Goal: Check status: Check status

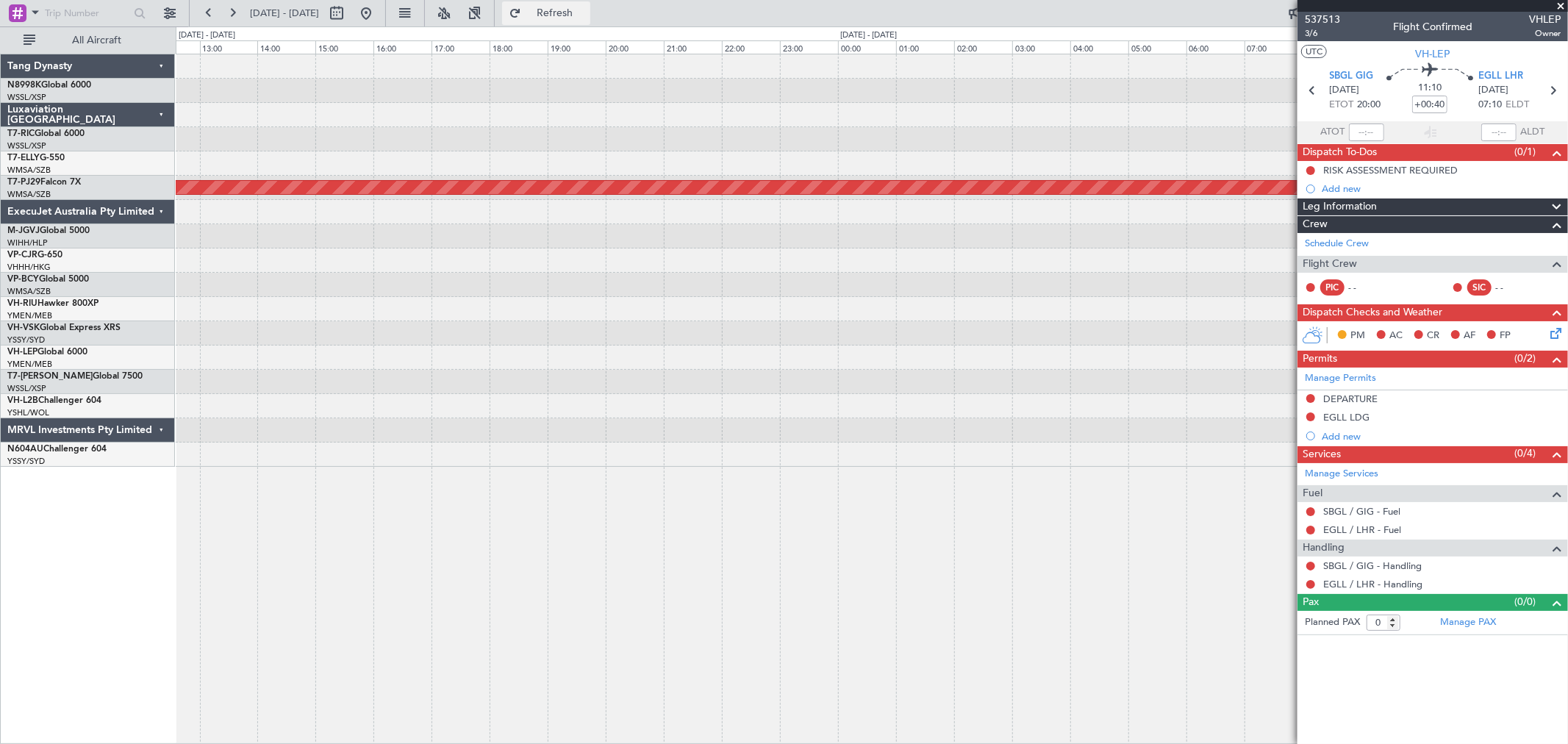
click at [564, 10] on button "Refresh" at bounding box center [545, 13] width 88 height 24
click at [349, 18] on button at bounding box center [337, 13] width 24 height 24
select select "10"
select select "2025"
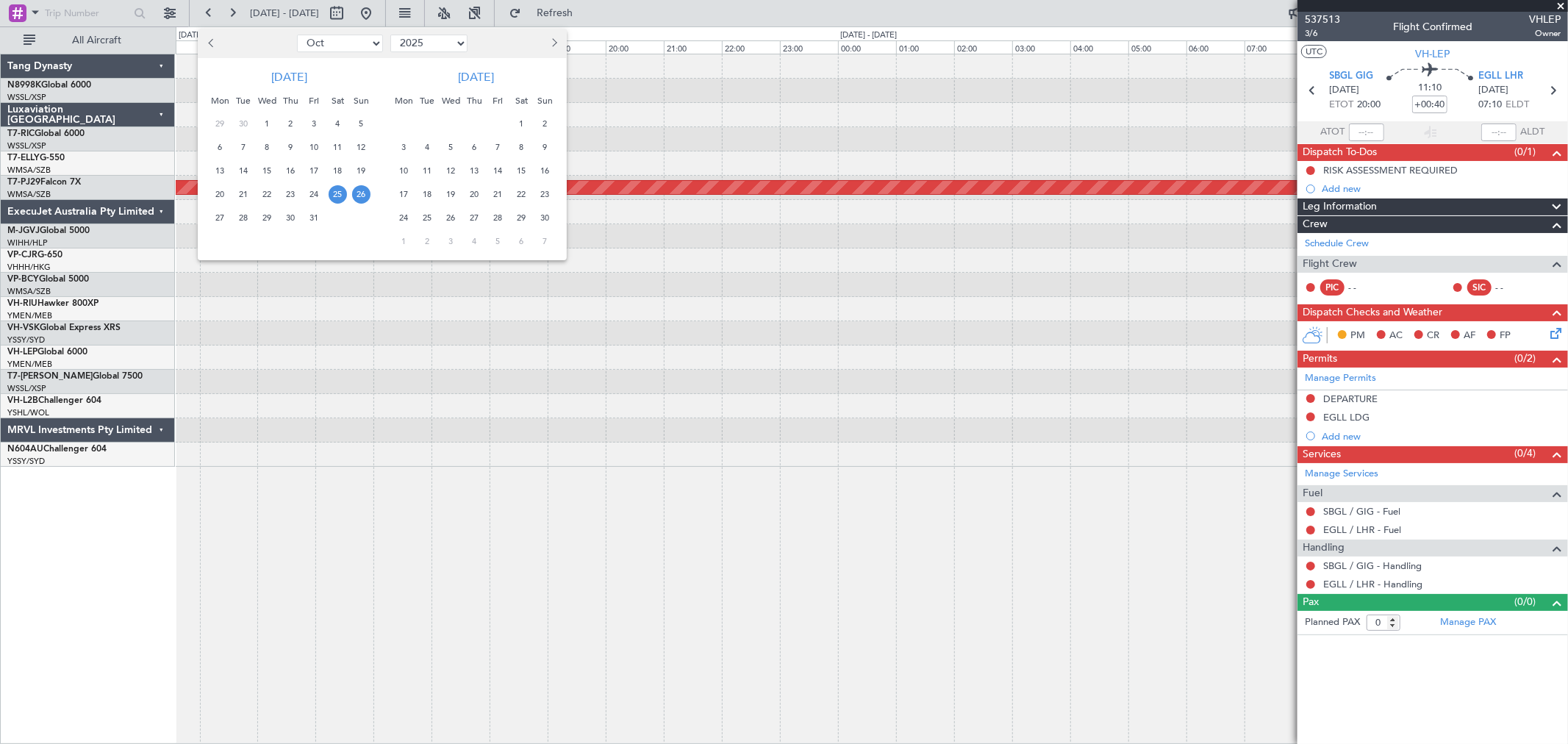
click at [340, 191] on span "25" at bounding box center [338, 194] width 19 height 19
click at [340, 193] on span "25" at bounding box center [338, 194] width 19 height 19
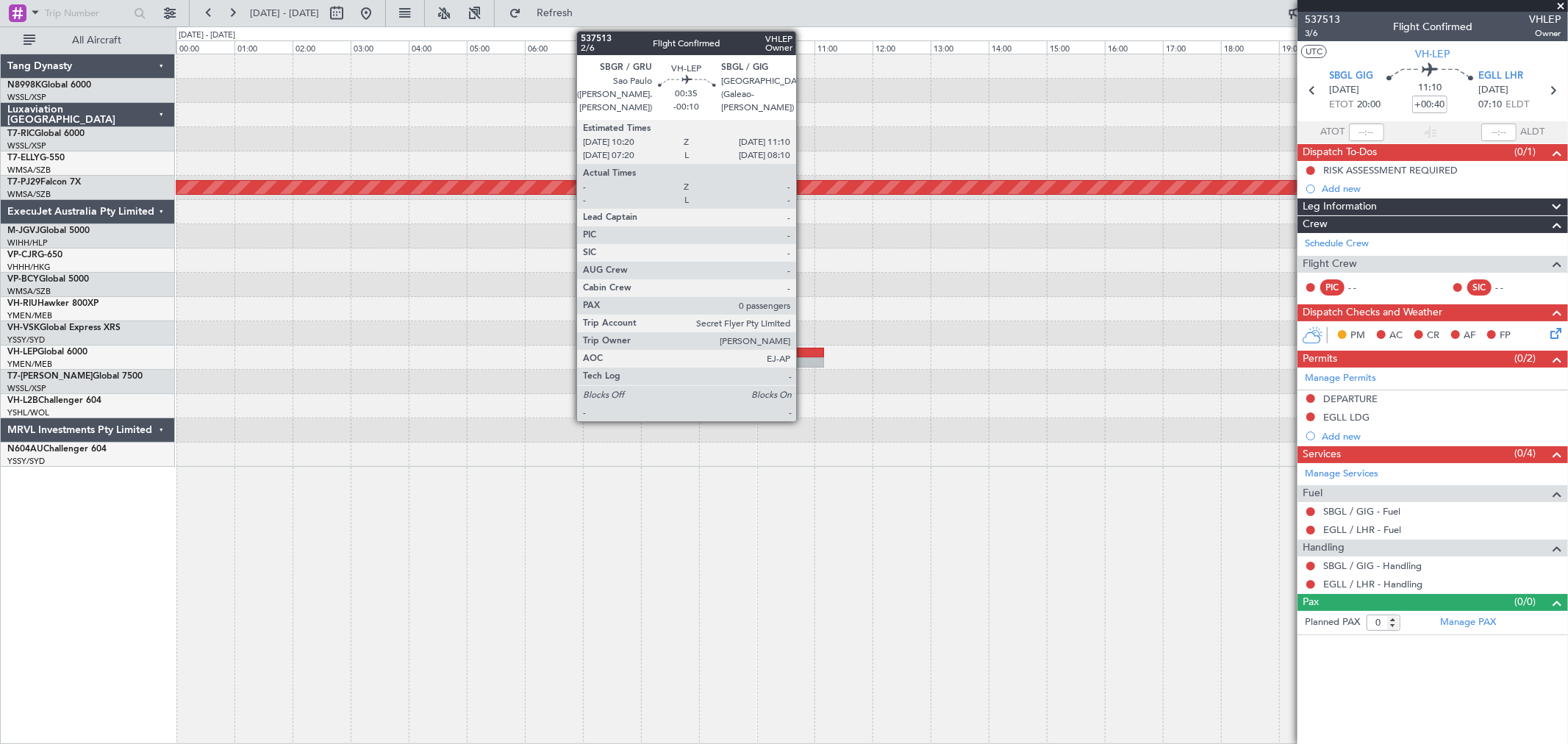
click at [803, 358] on div at bounding box center [799, 363] width 48 height 10
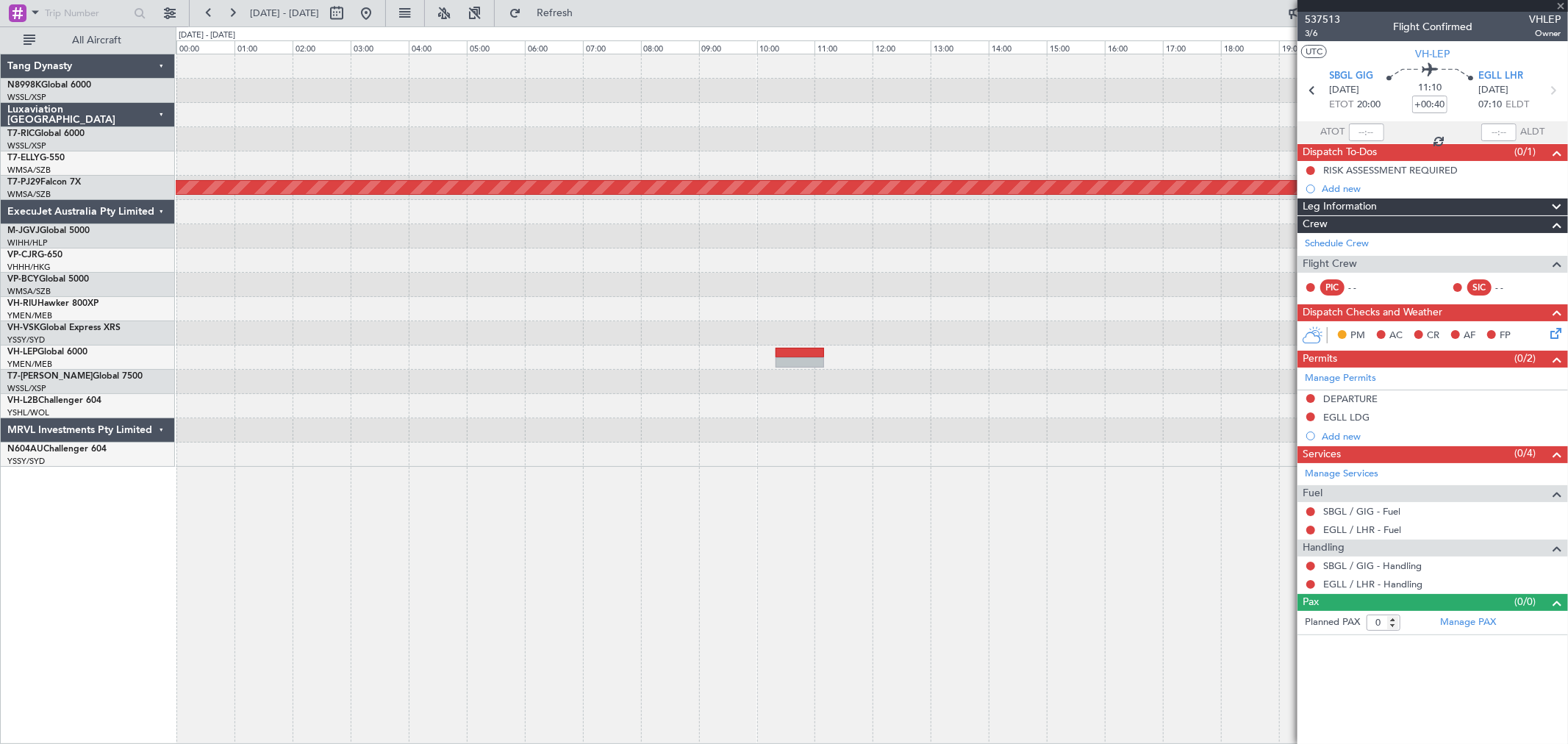
type input "-00:10"
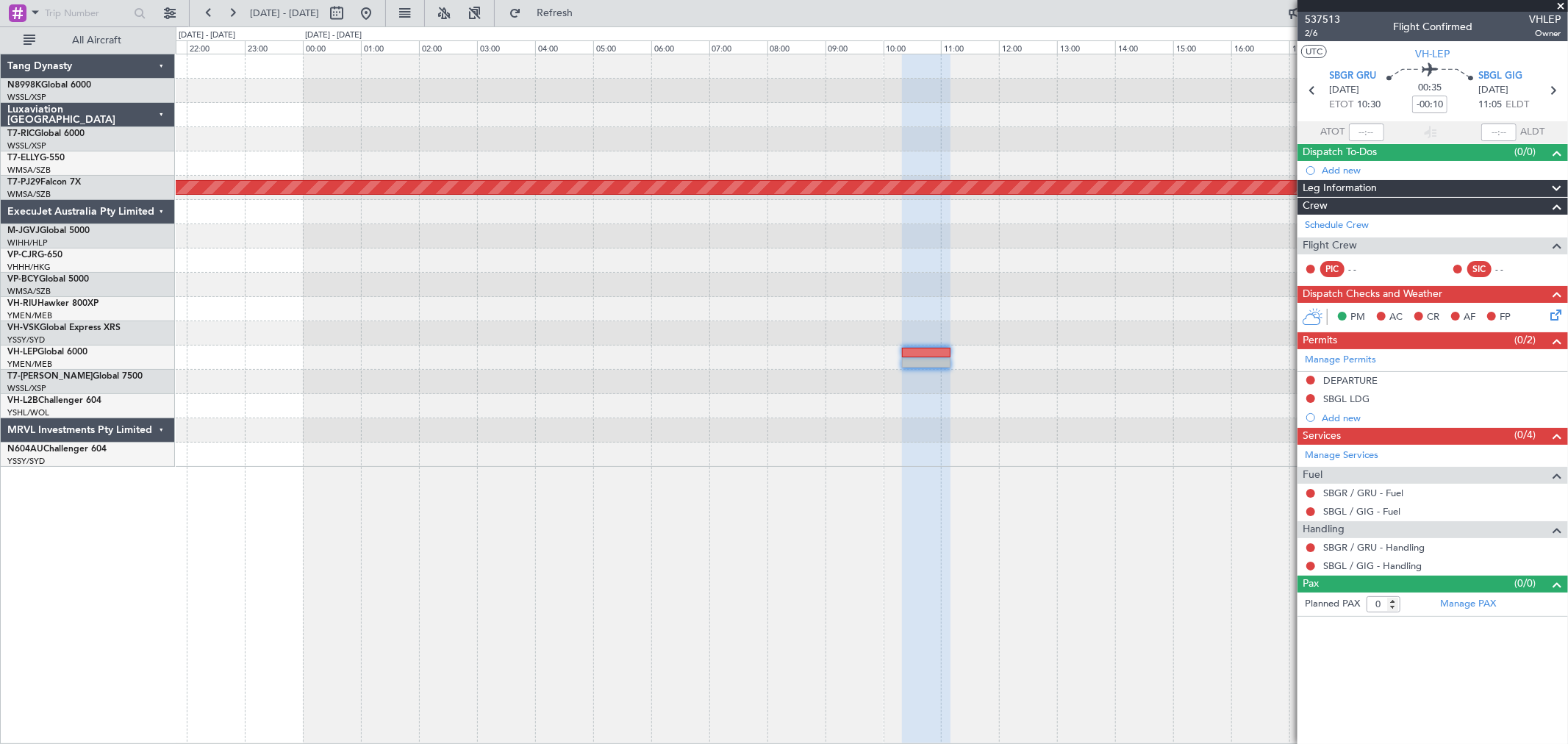
click at [920, 269] on div "Planned Maint [GEOGRAPHIC_DATA] (Sultan [PERSON_NAME] [PERSON_NAME] - Subang)" at bounding box center [871, 260] width 1391 height 412
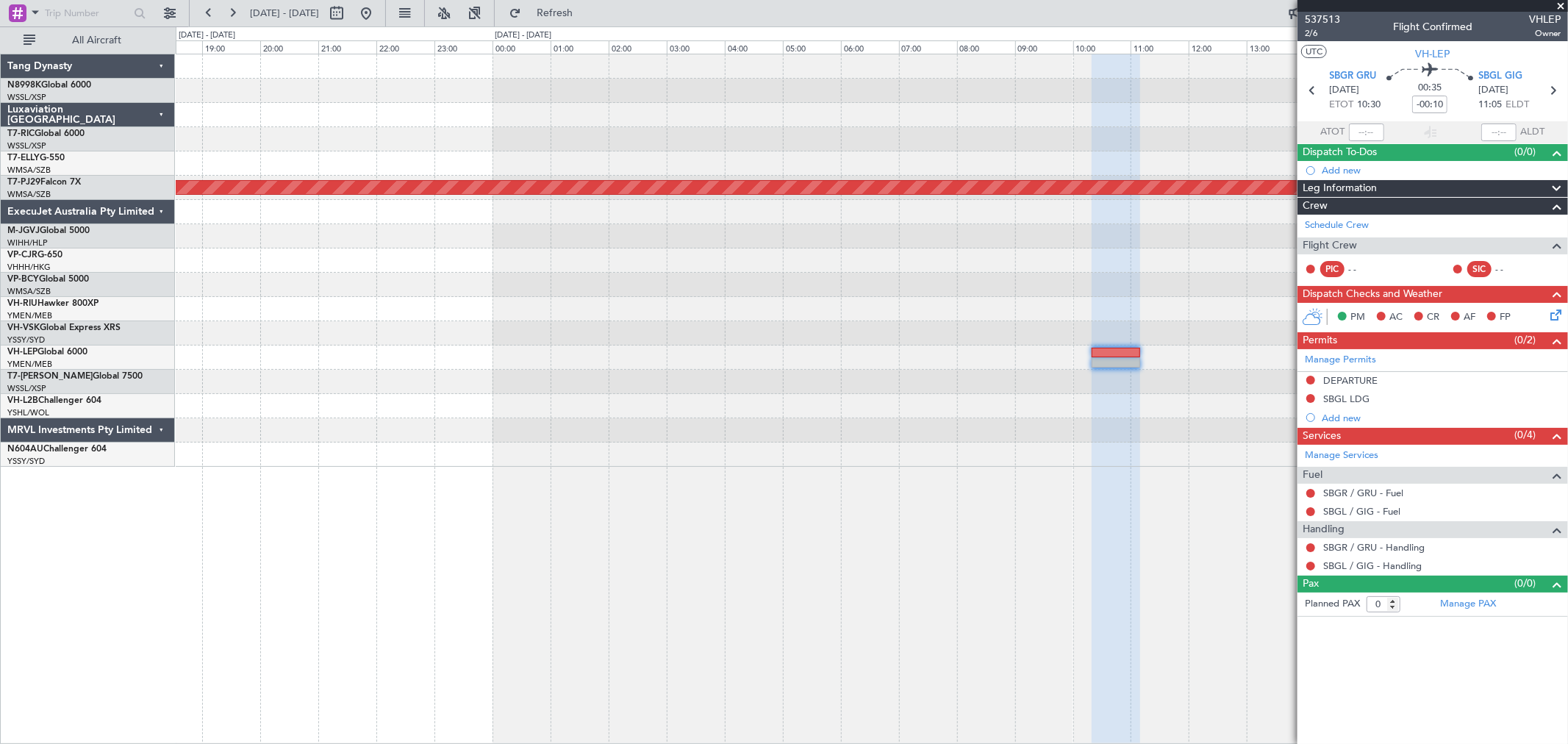
click at [718, 260] on div at bounding box center [871, 260] width 1391 height 25
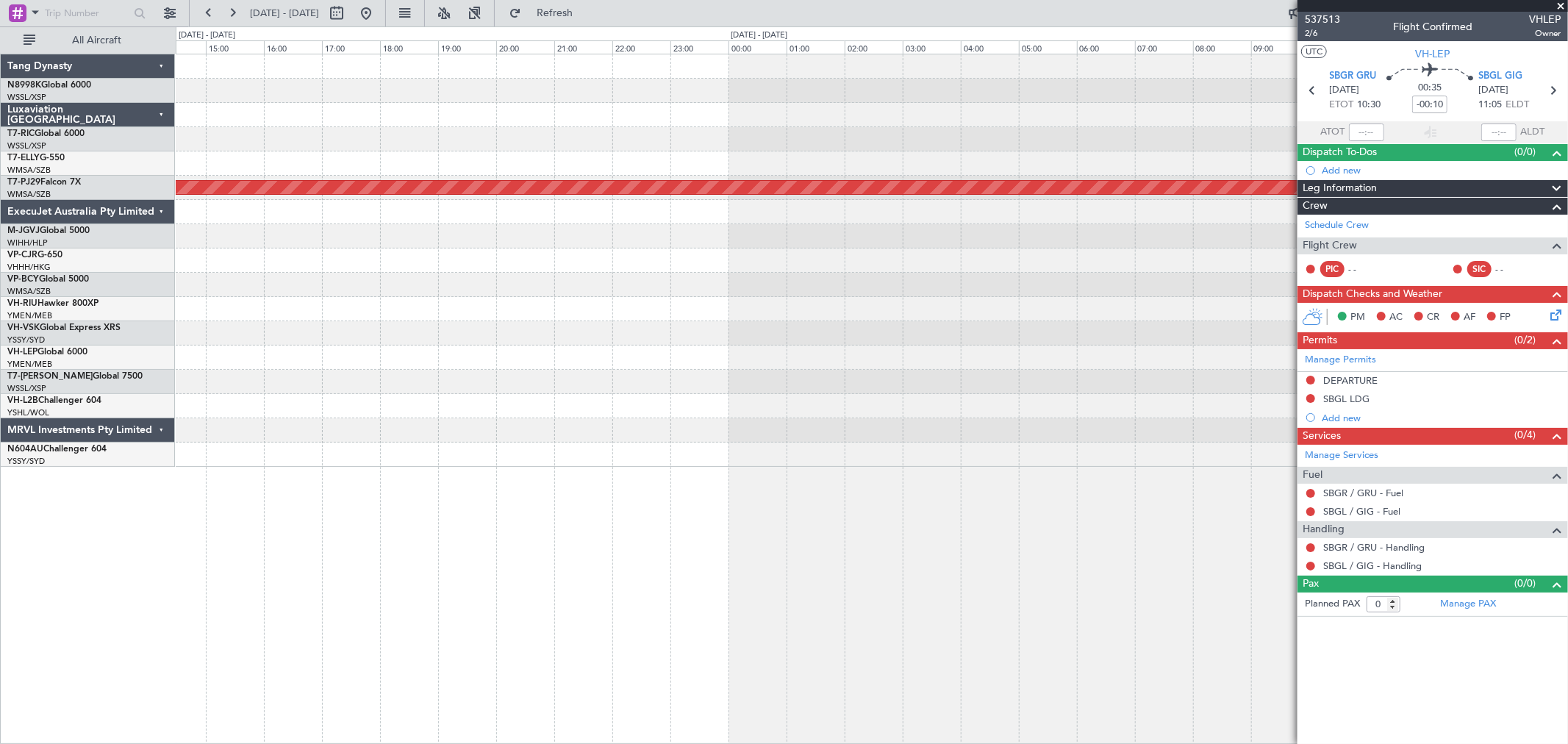
click at [806, 276] on div at bounding box center [871, 285] width 1391 height 25
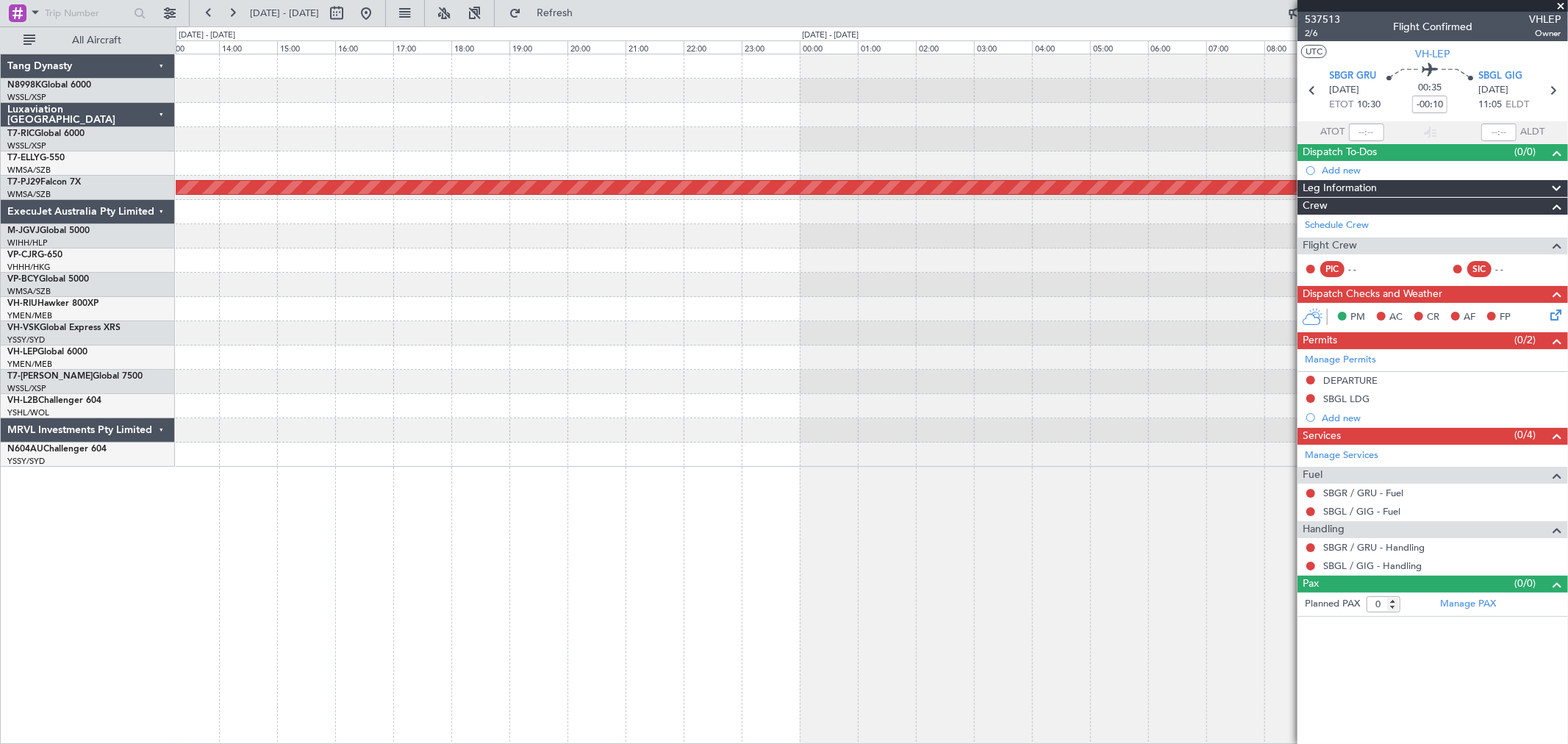
click at [925, 295] on div "Planned Maint [GEOGRAPHIC_DATA] (Sultan [PERSON_NAME] [PERSON_NAME] - Subang)" at bounding box center [871, 260] width 1391 height 412
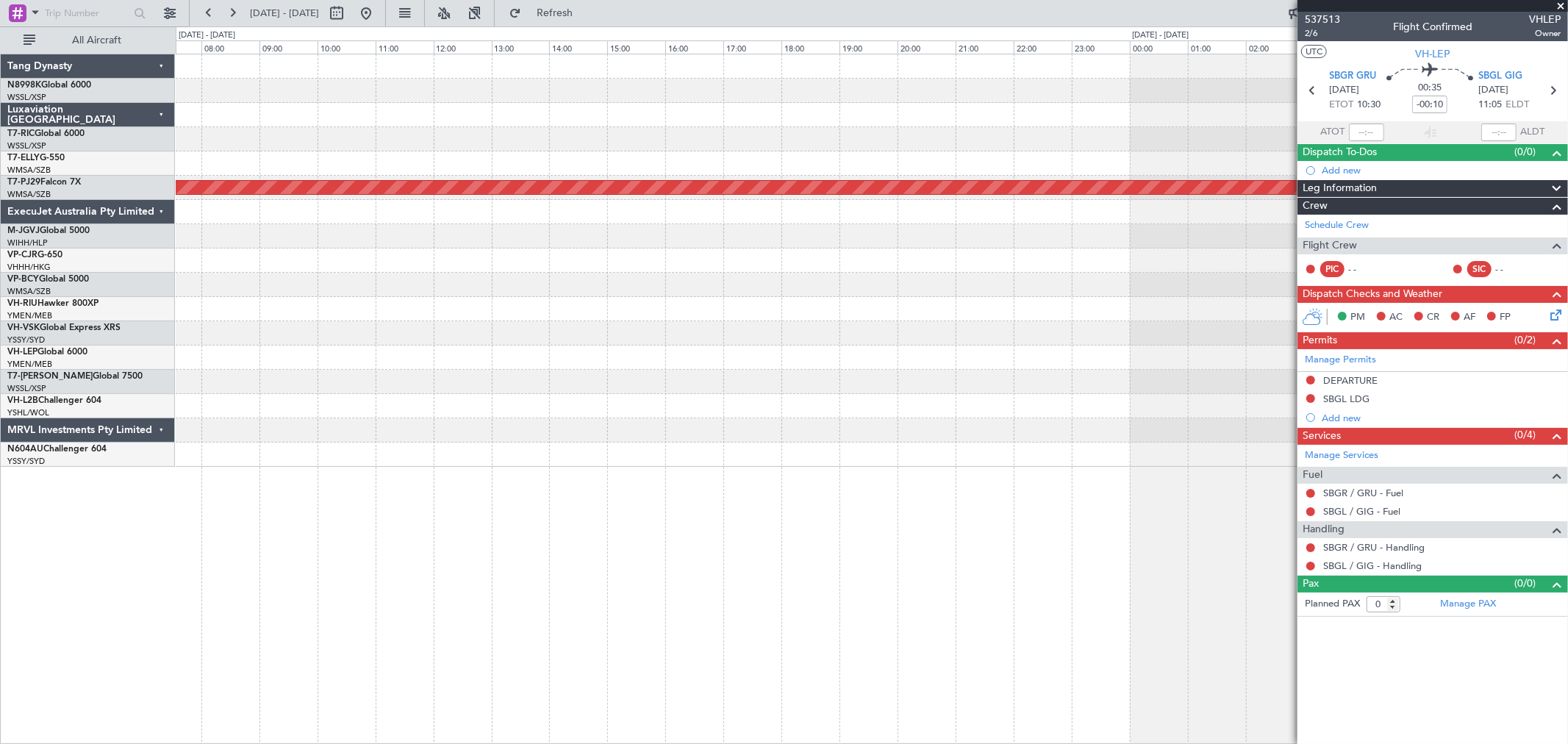
click at [967, 296] on div "Planned Maint [GEOGRAPHIC_DATA] (Sultan [PERSON_NAME] [PERSON_NAME] - Subang)" at bounding box center [871, 260] width 1391 height 412
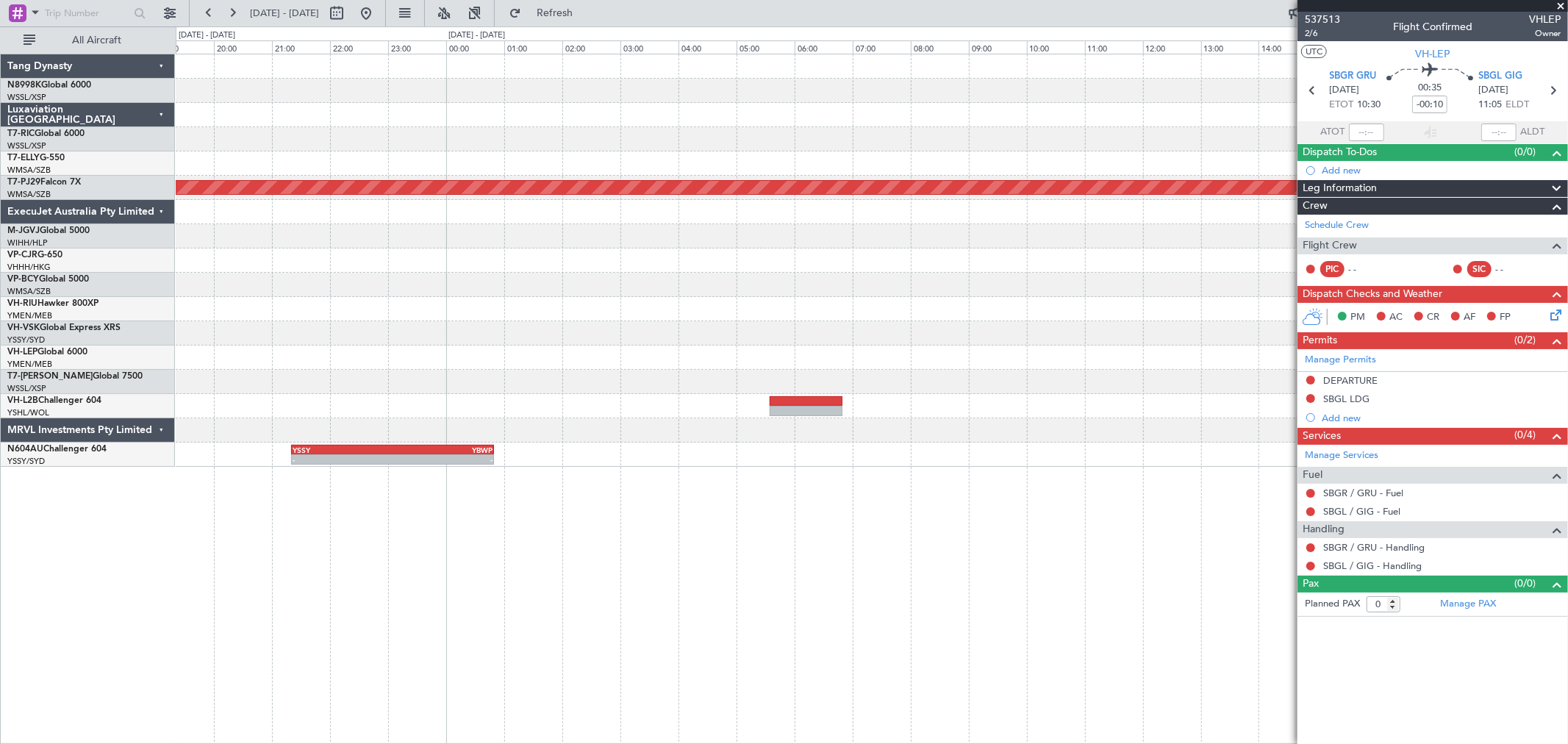
click at [893, 310] on div at bounding box center [871, 309] width 1391 height 25
click at [818, 316] on div "Planned Maint [GEOGRAPHIC_DATA] (Sultan [PERSON_NAME] [PERSON_NAME] - Subang) -…" at bounding box center [871, 260] width 1391 height 412
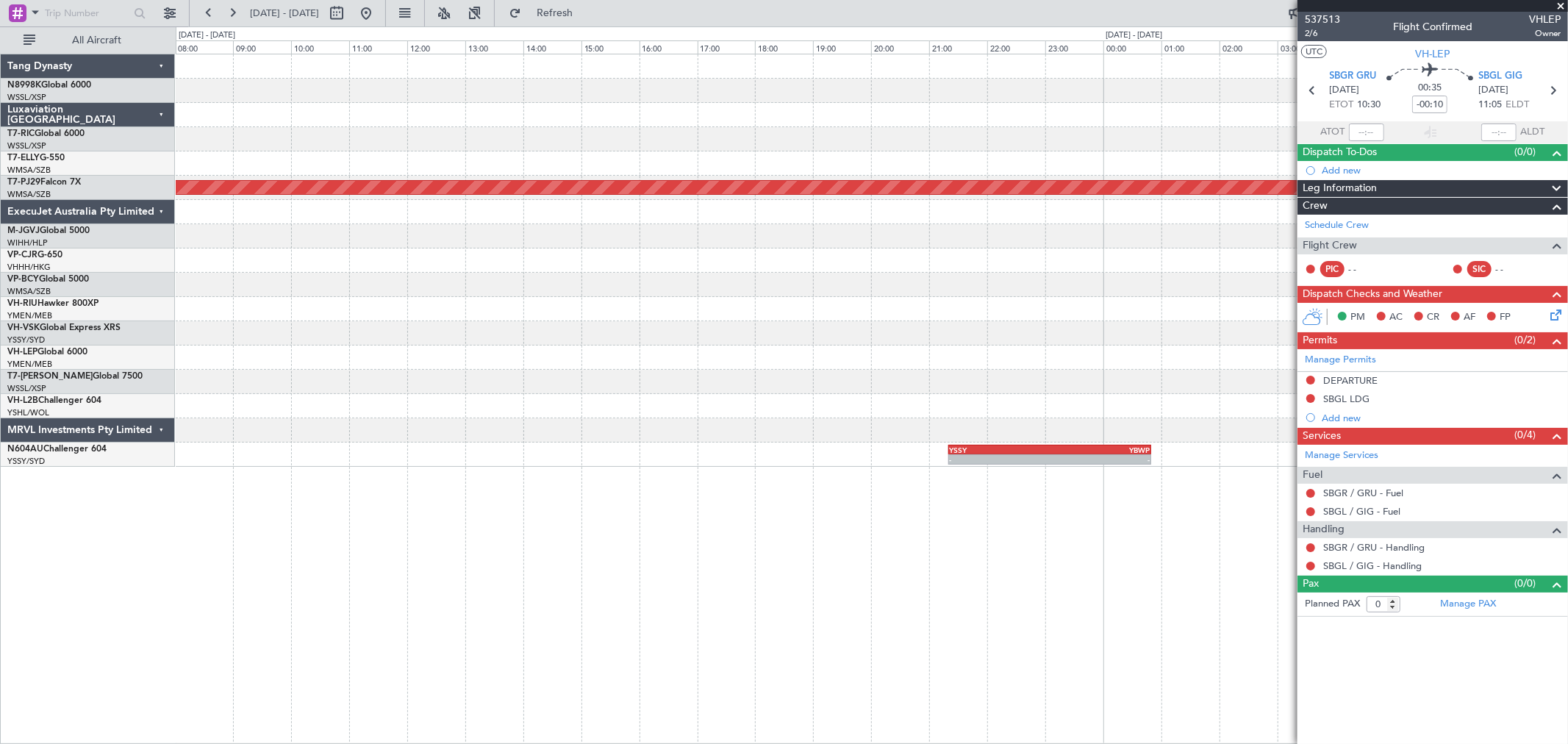
click at [877, 326] on div at bounding box center [871, 333] width 1391 height 25
click at [877, 335] on div "Planned Maint [GEOGRAPHIC_DATA] (Sultan [PERSON_NAME] [PERSON_NAME] - Subang) -…" at bounding box center [871, 260] width 1391 height 412
click at [791, 337] on div "Planned Maint [GEOGRAPHIC_DATA] (Sultan [PERSON_NAME] [PERSON_NAME] - Subang) -…" at bounding box center [871, 260] width 1391 height 412
click at [377, 7] on button at bounding box center [367, 13] width 24 height 24
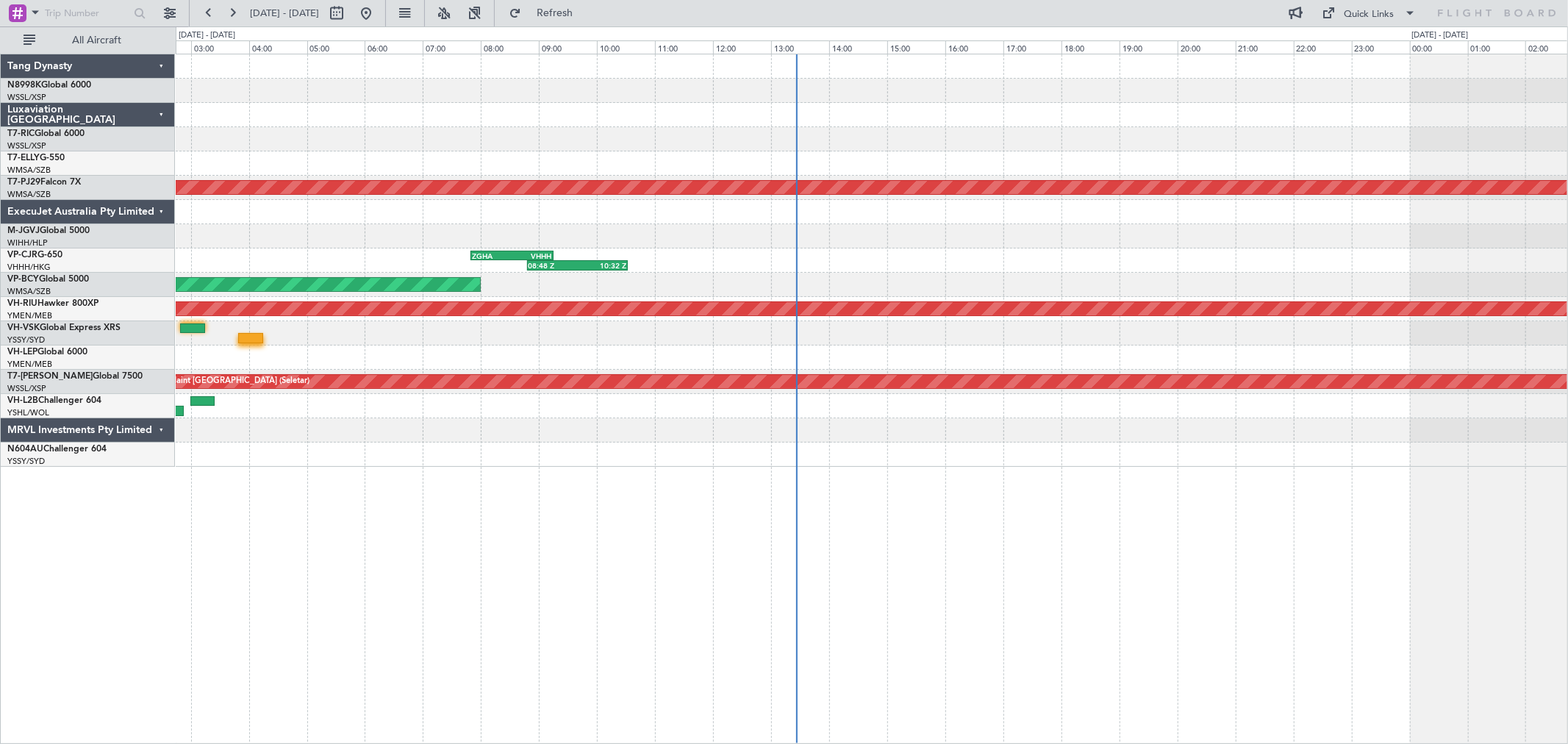
click at [947, 130] on div "Planned Maint [GEOGRAPHIC_DATA] (Sultan [PERSON_NAME] [PERSON_NAME] - Subang) 0…" at bounding box center [871, 260] width 1391 height 412
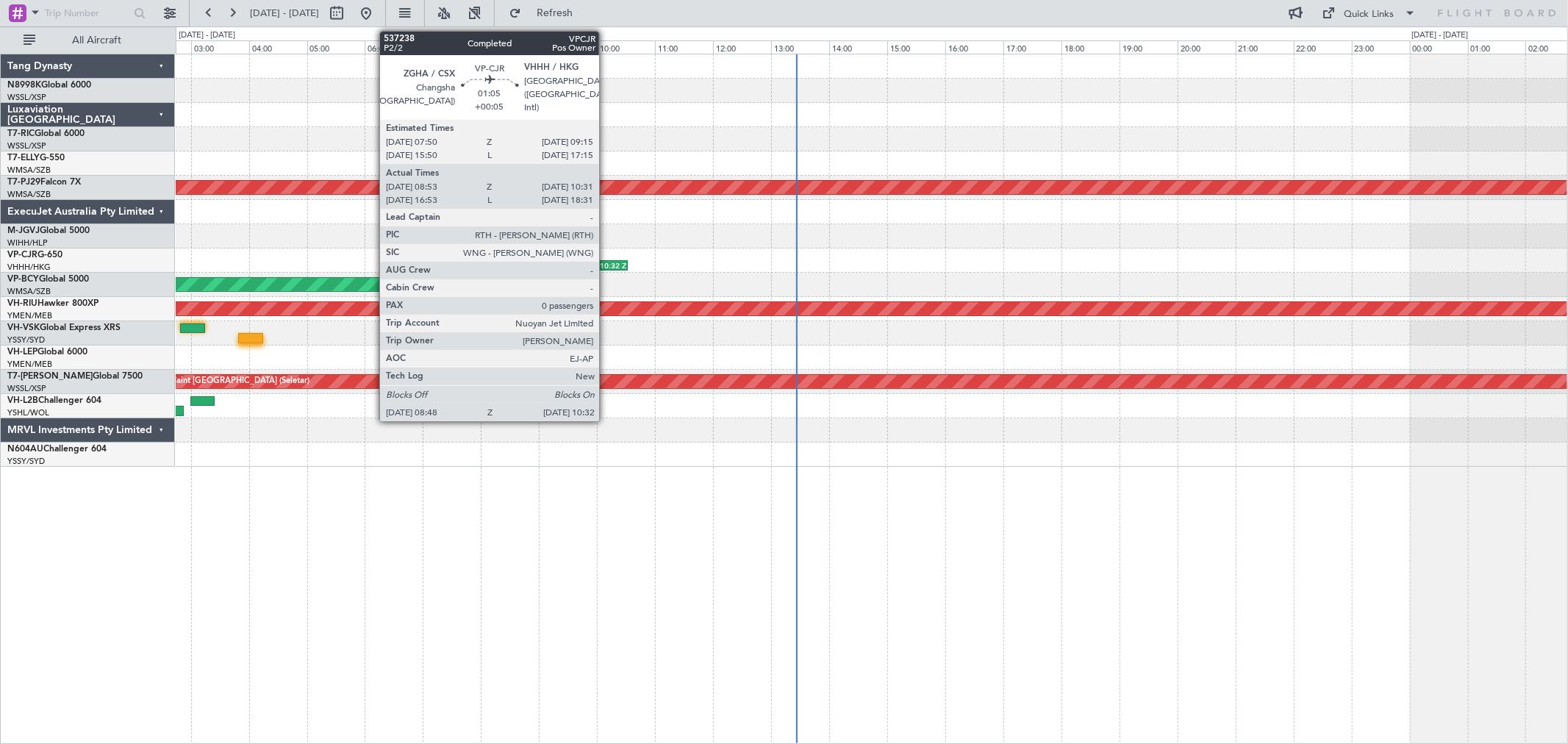
click at [607, 265] on div "10:32 Z" at bounding box center [602, 265] width 49 height 9
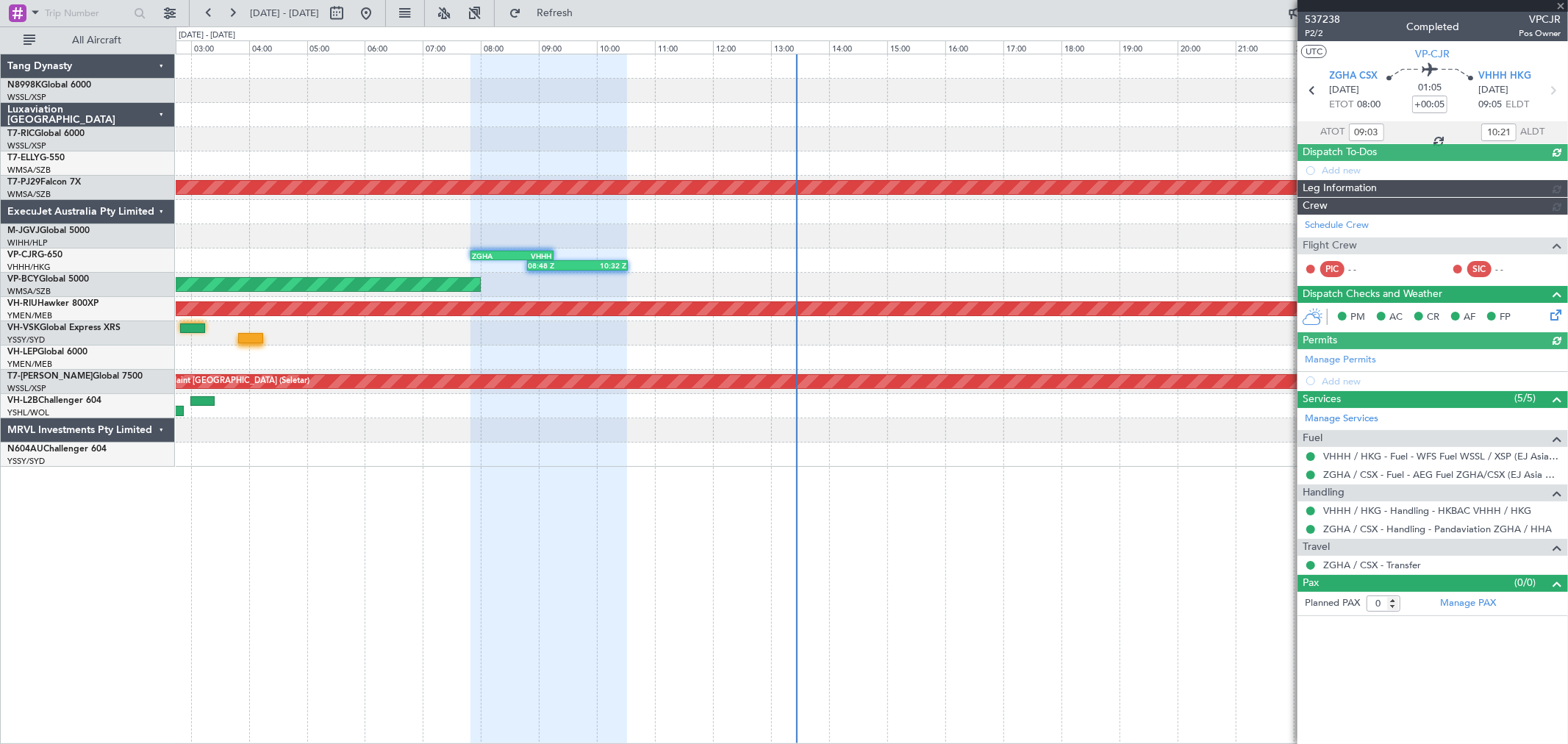
type input "[PERSON_NAME] (LEU)"
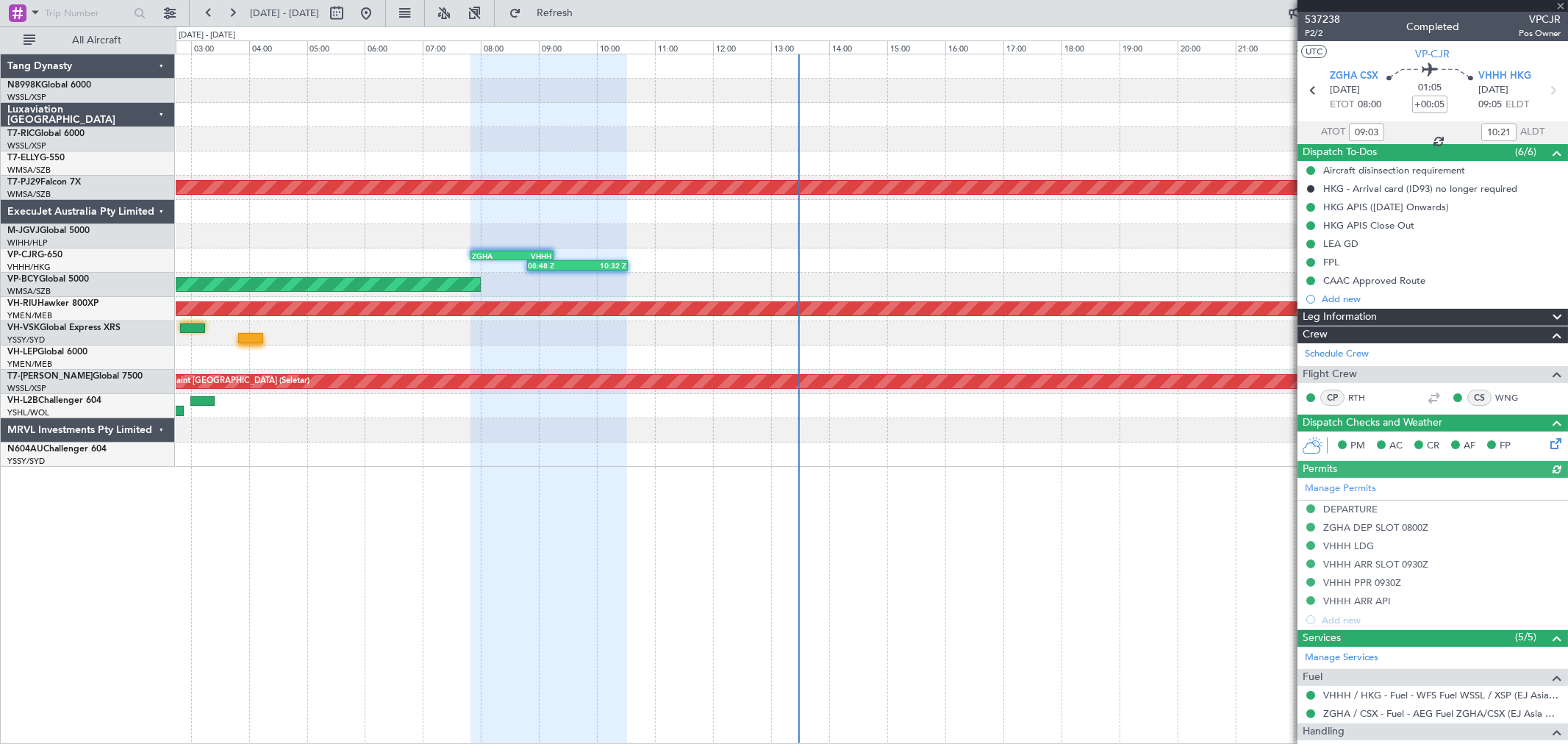
type input "[PERSON_NAME] (LEU)"
click at [377, 11] on button at bounding box center [367, 13] width 24 height 24
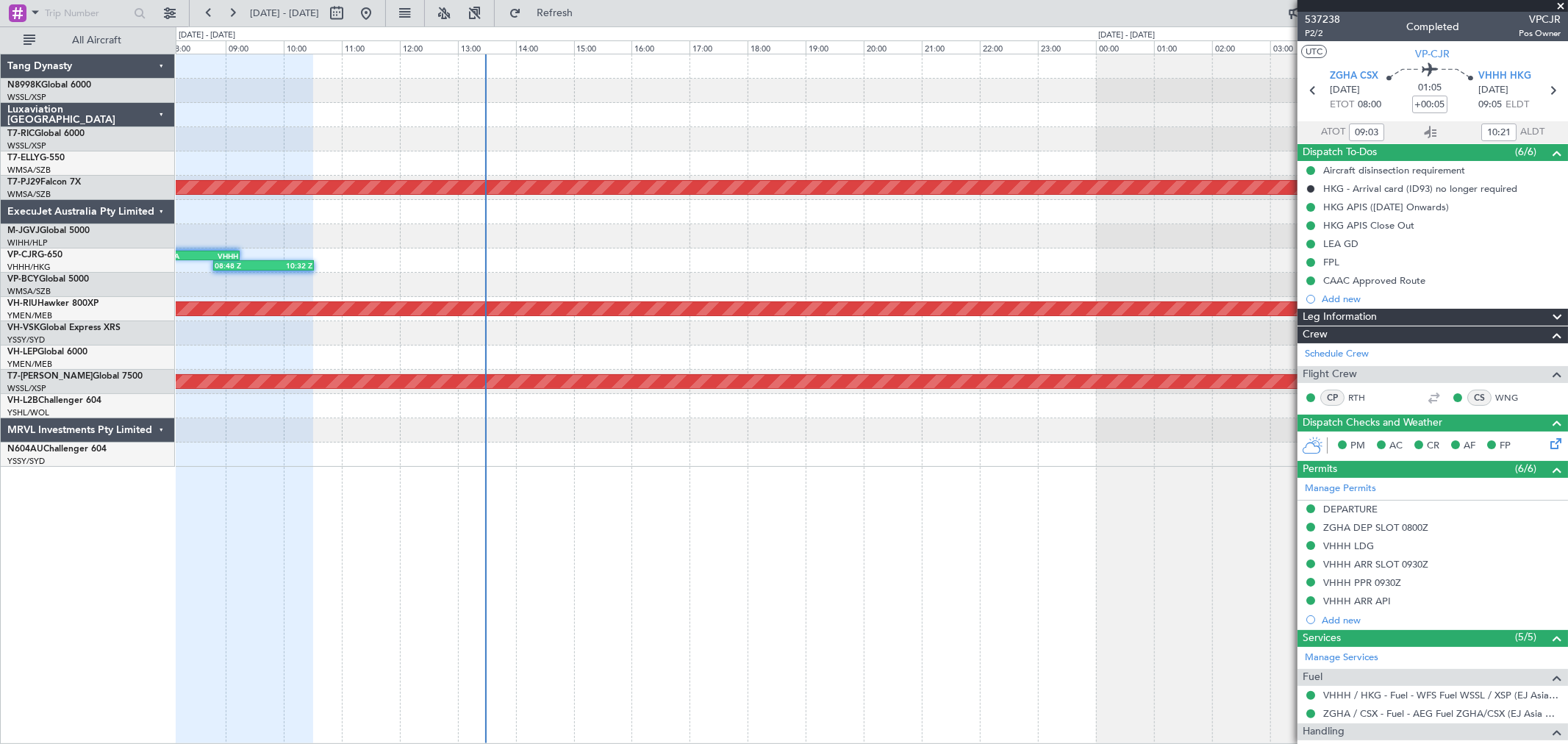
click at [583, 114] on div "Planned Maint [GEOGRAPHIC_DATA] ([GEOGRAPHIC_DATA] Intl) Planned Maint [GEOGRAP…" at bounding box center [871, 260] width 1391 height 412
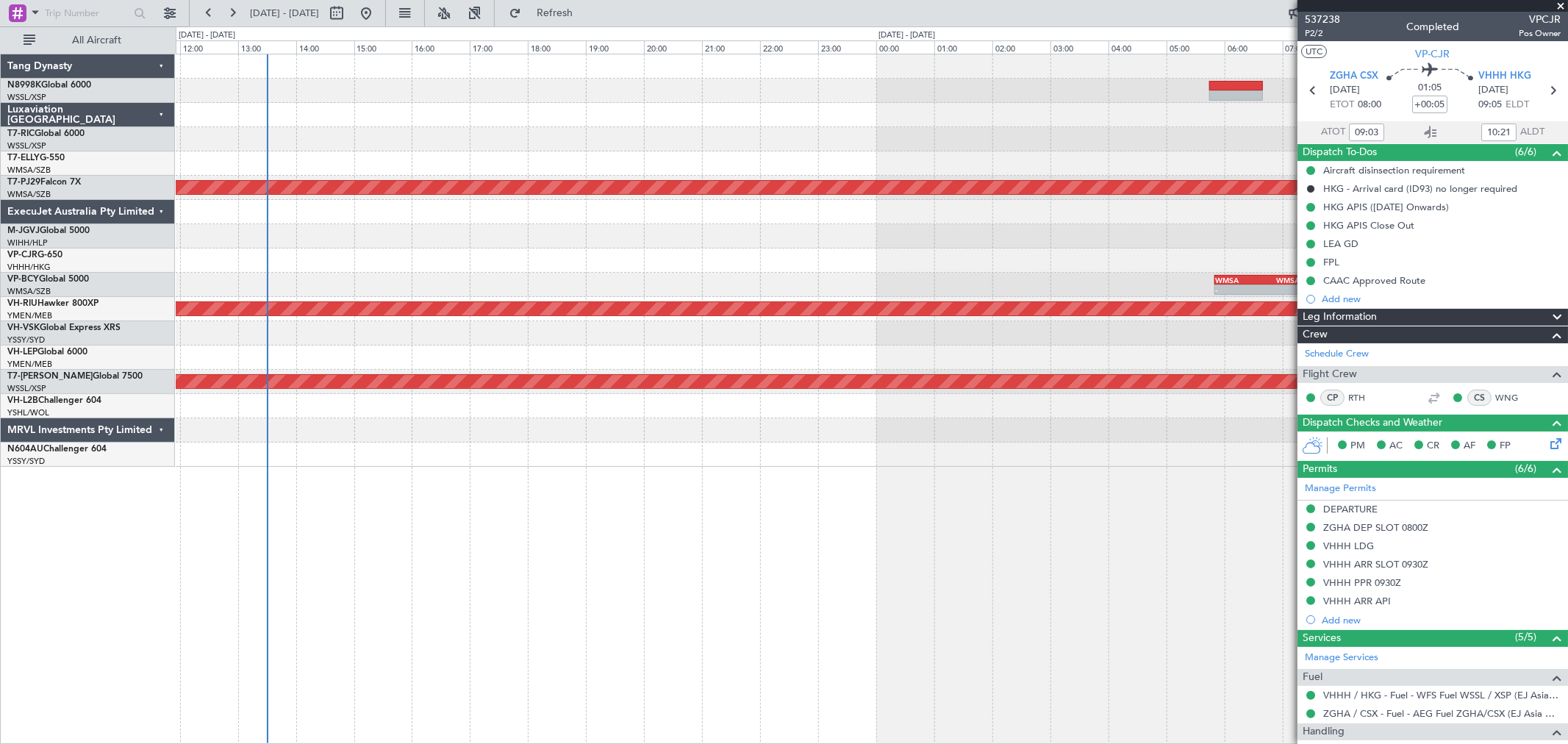
click at [1083, 179] on div "Planned Maint [GEOGRAPHIC_DATA] ([GEOGRAPHIC_DATA] Intl) Planned Maint [GEOGRAP…" at bounding box center [871, 260] width 1391 height 412
click at [940, 156] on div "Planned Maint [GEOGRAPHIC_DATA] ([GEOGRAPHIC_DATA] Intl) Planned Maint [GEOGRAP…" at bounding box center [871, 260] width 1391 height 412
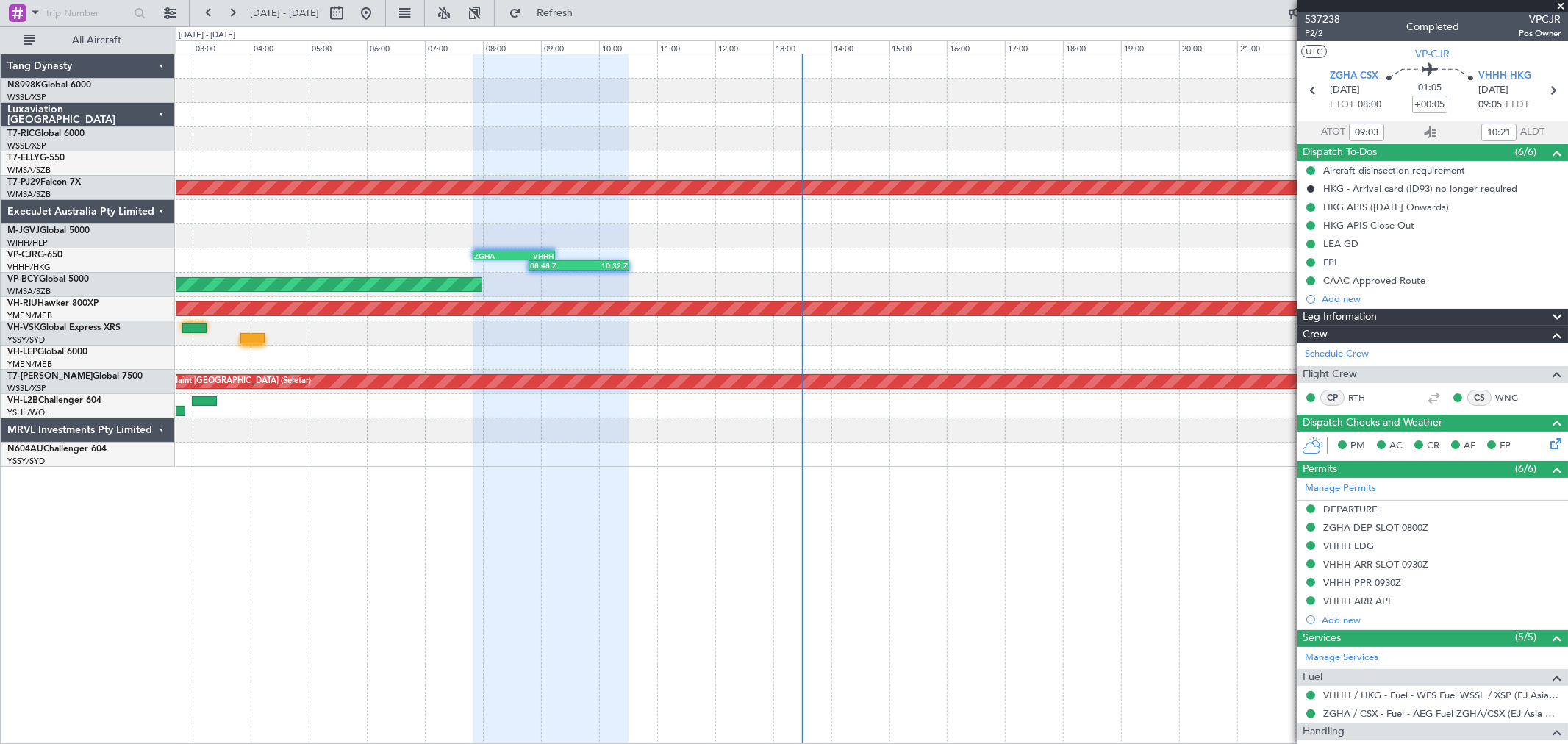
click at [564, 129] on div at bounding box center [871, 139] width 1391 height 25
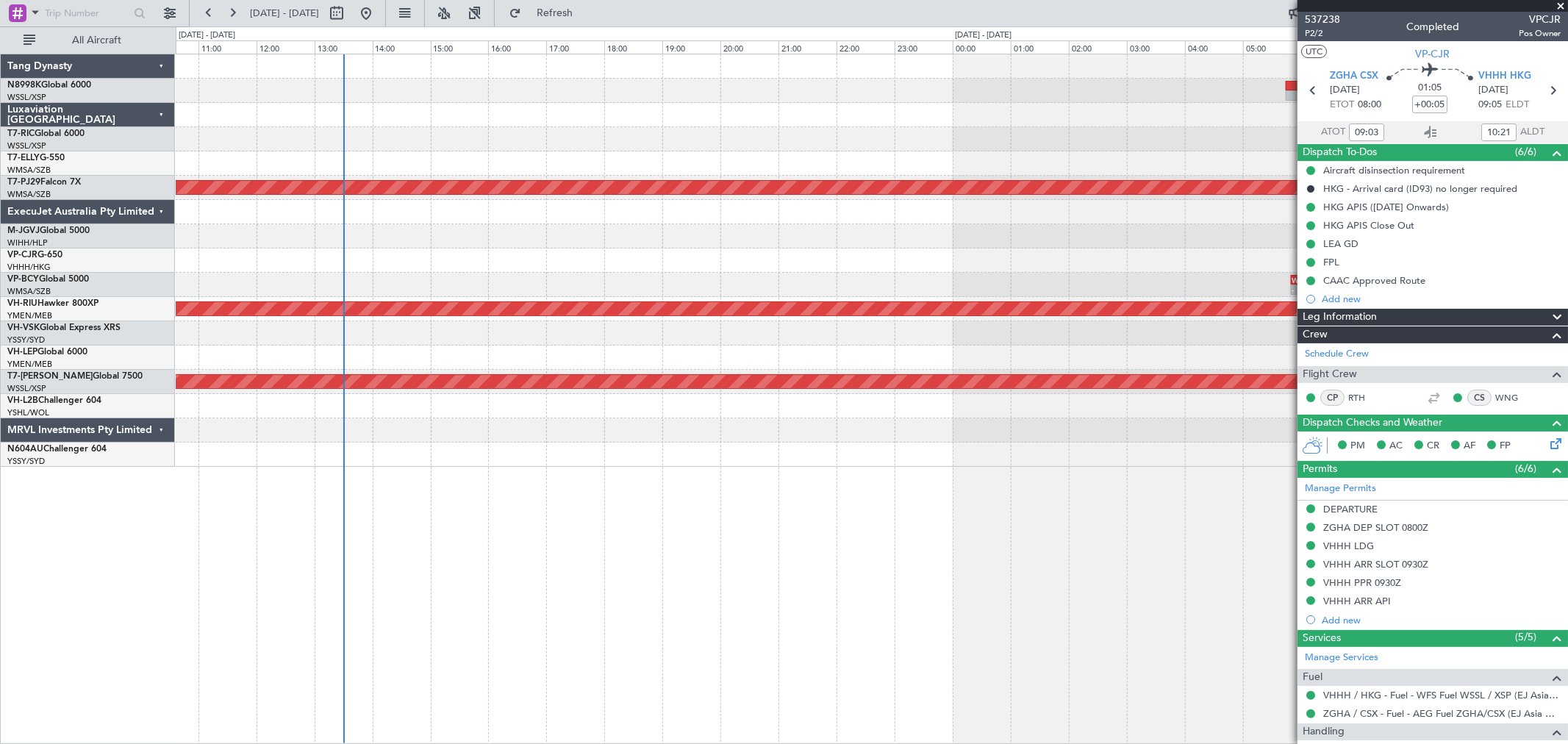
click at [549, 124] on div at bounding box center [871, 115] width 1391 height 25
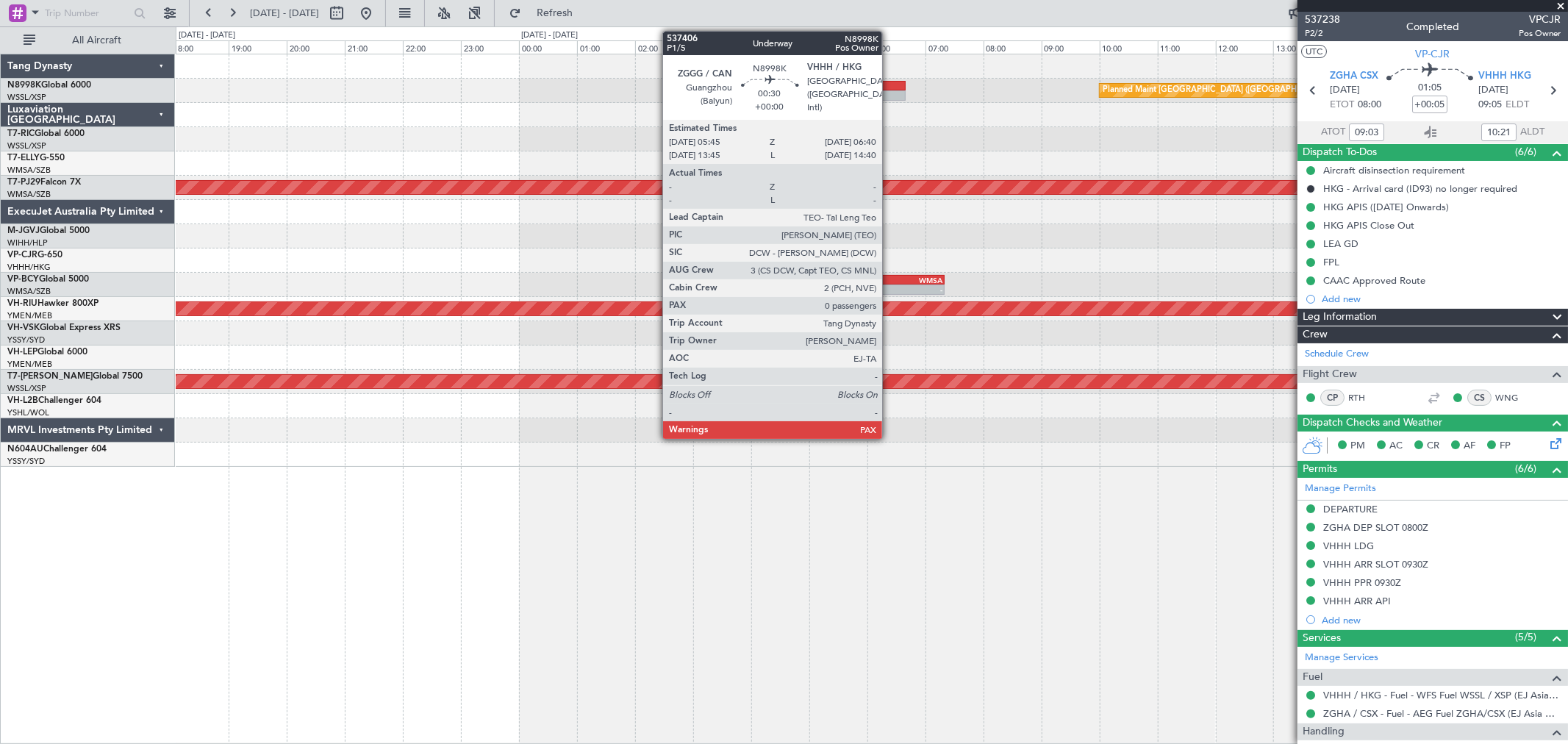
click at [889, 87] on div at bounding box center [878, 86] width 53 height 10
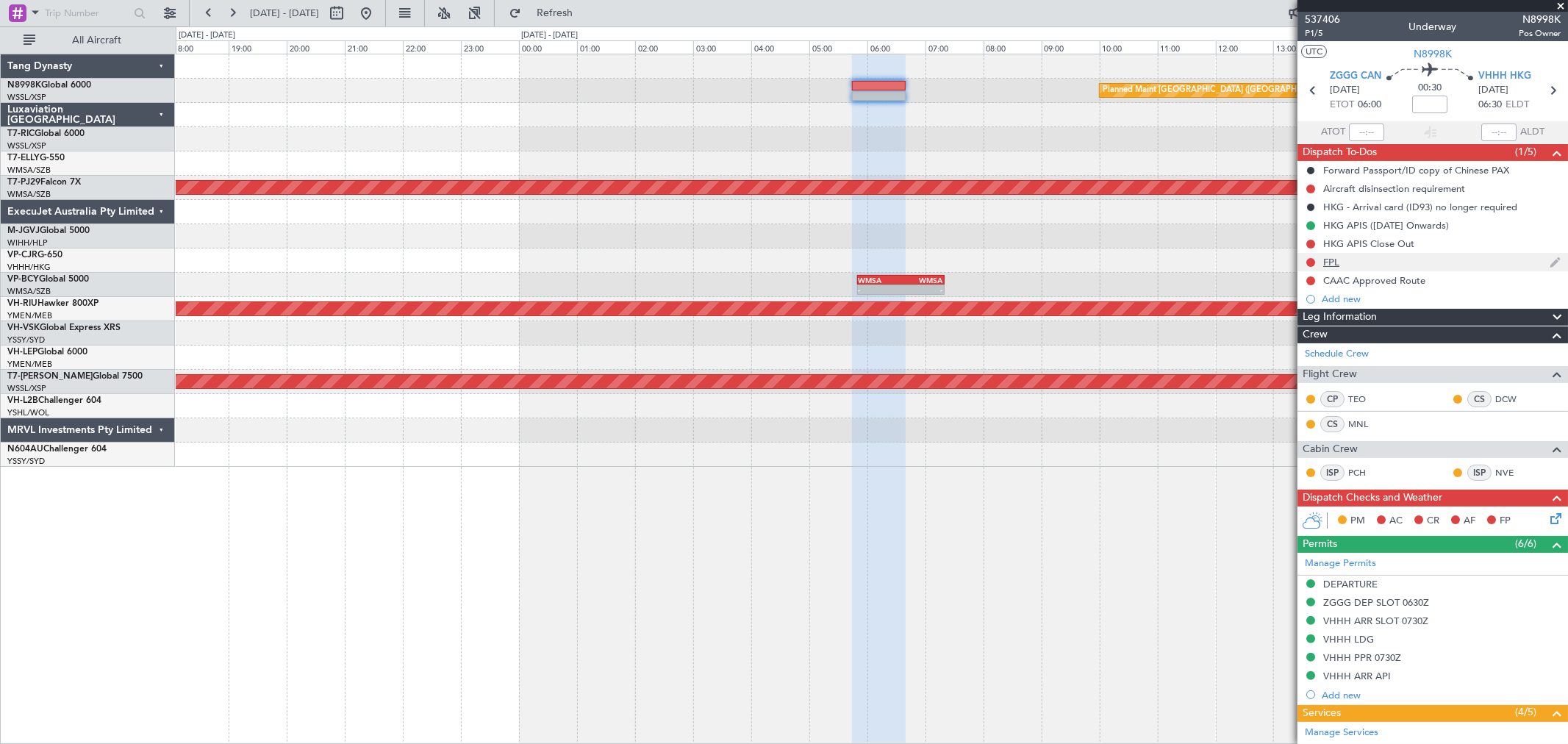
click at [1323, 262] on div "FPL" at bounding box center [1331, 262] width 16 height 13
click at [1371, 579] on div "DEPARTURE" at bounding box center [1350, 584] width 54 height 13
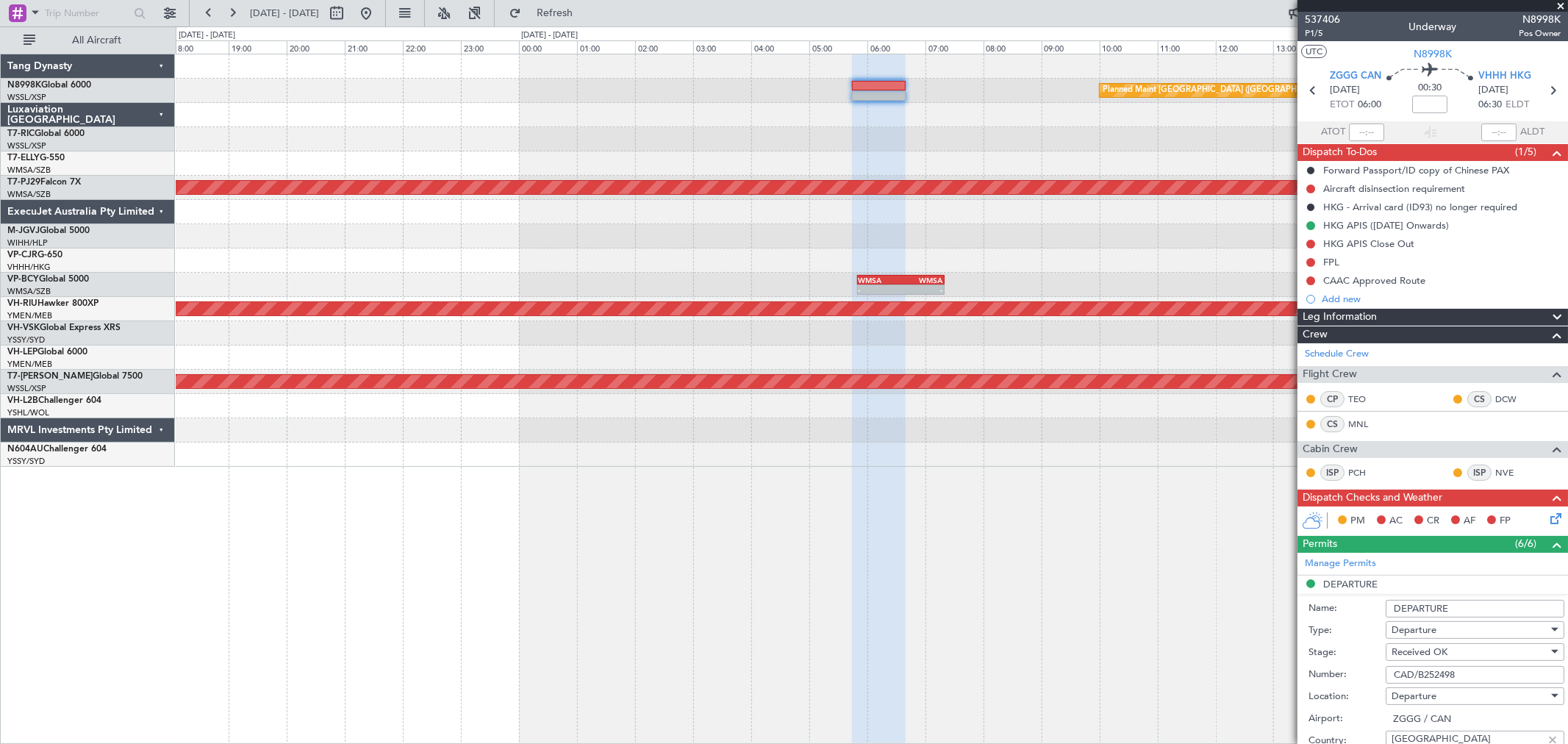
drag, startPoint x: 1375, startPoint y: 670, endPoint x: 1346, endPoint y: 668, distance: 29.1
click at [1346, 668] on div "Number: CAD/B252498" at bounding box center [1436, 675] width 256 height 22
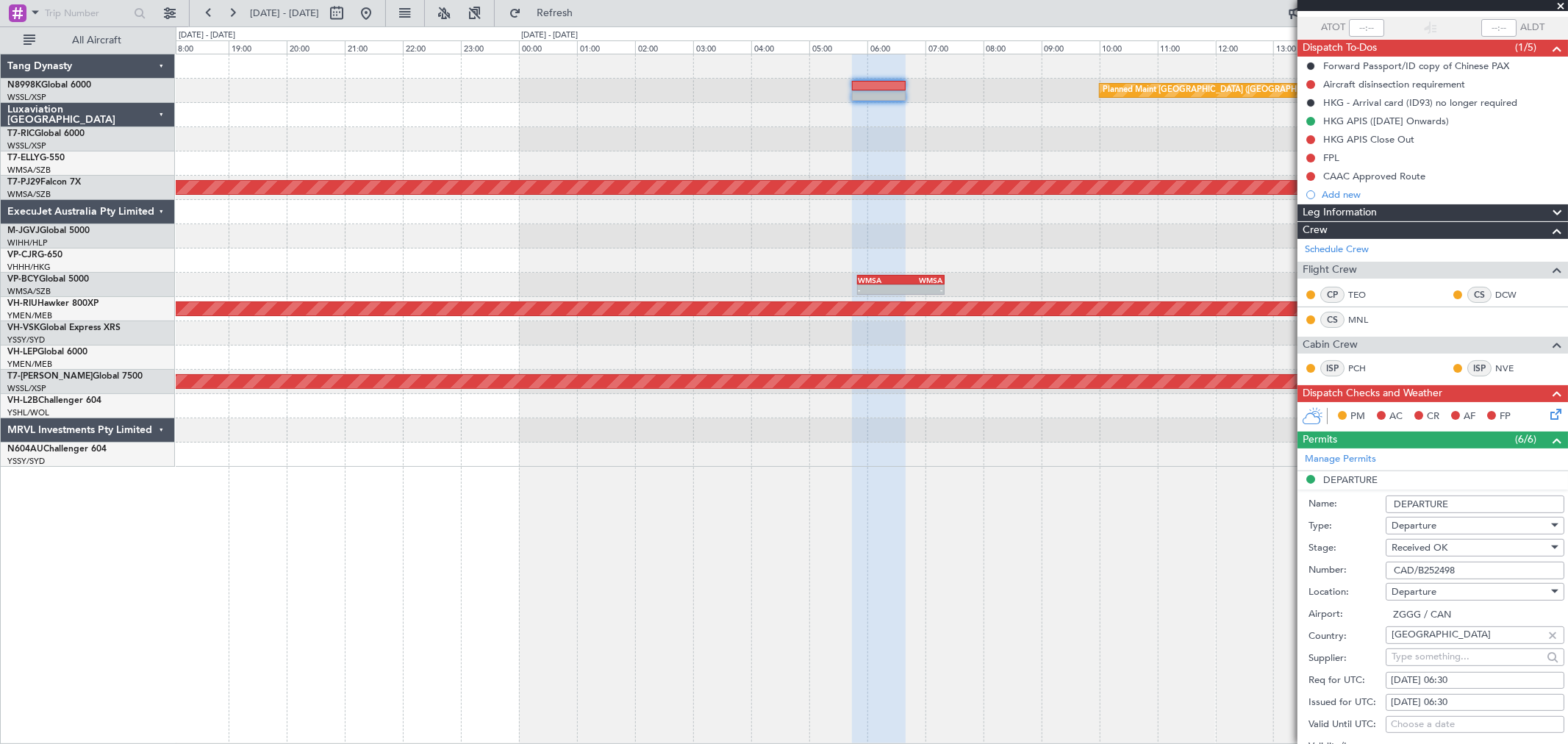
scroll to position [326, 0]
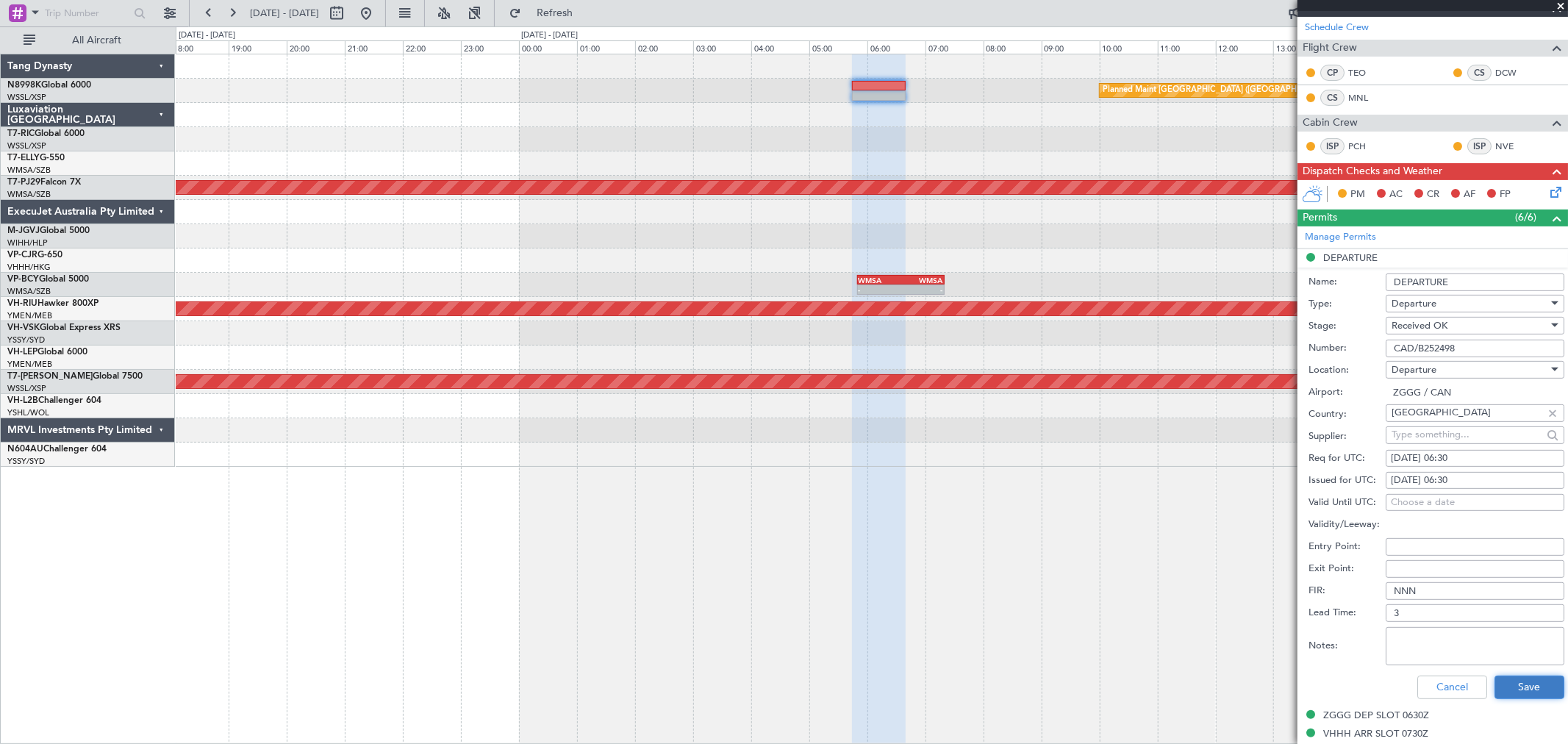
click at [1526, 688] on button "Save" at bounding box center [1529, 688] width 70 height 24
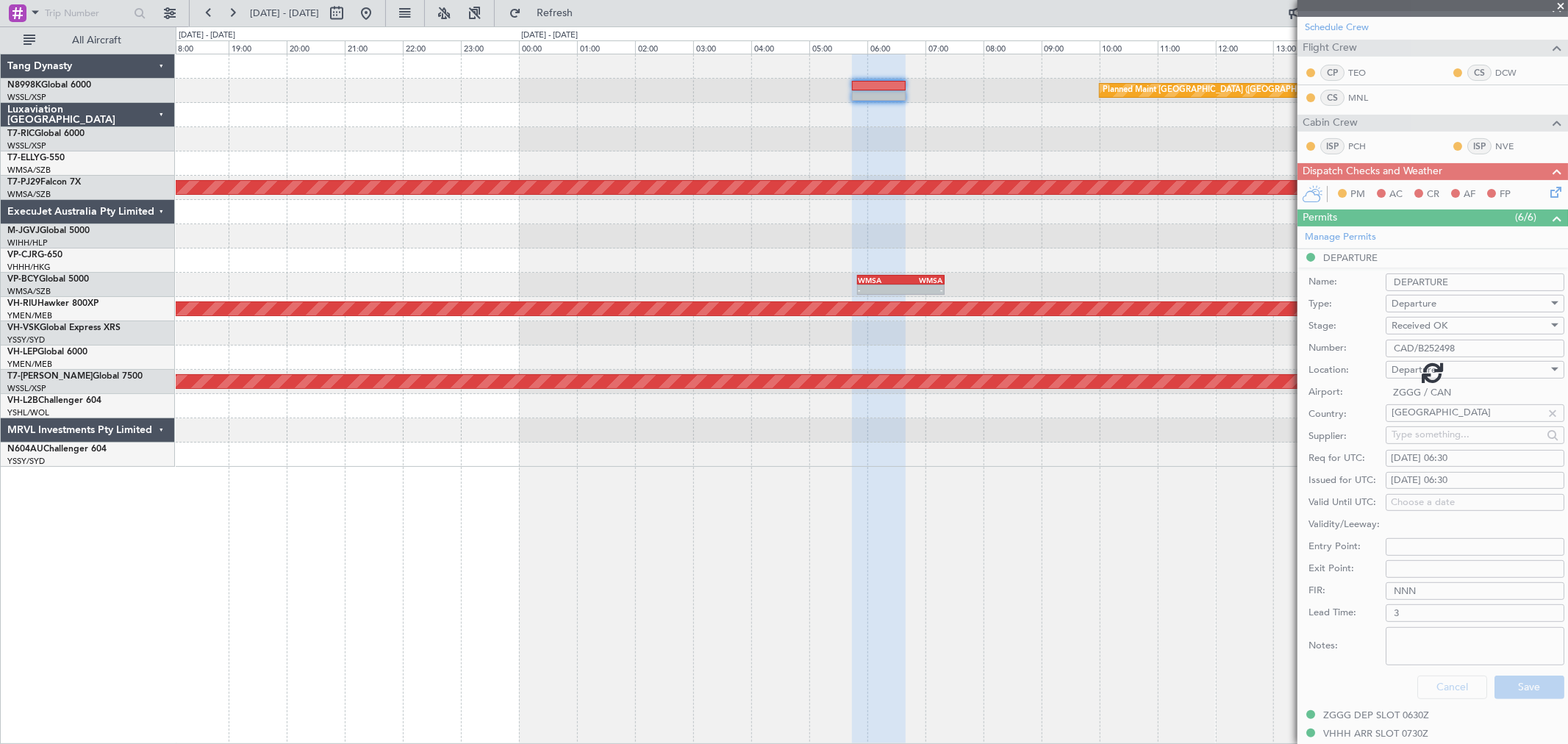
scroll to position [186, 0]
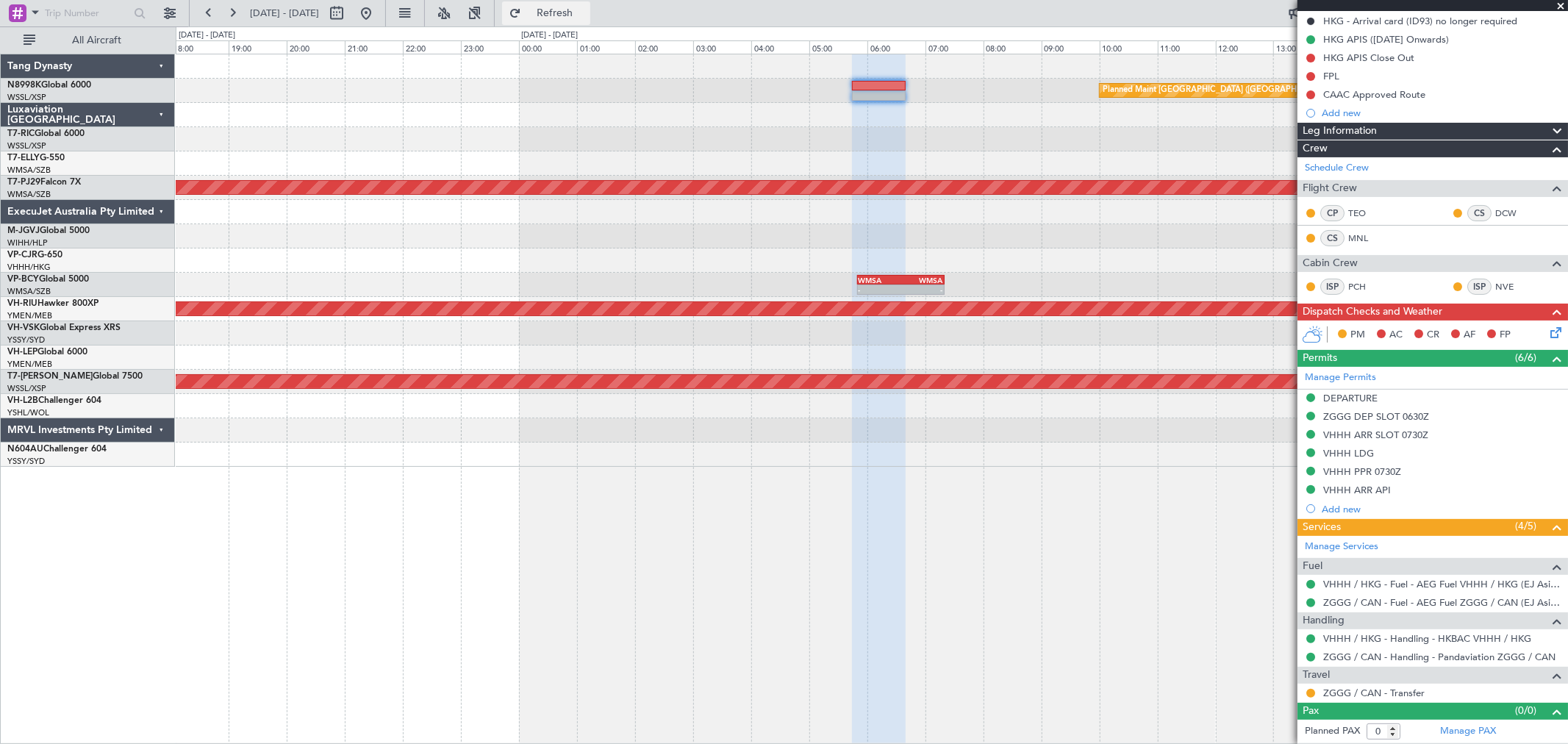
click at [564, 13] on button "Refresh" at bounding box center [545, 13] width 88 height 24
click at [1326, 78] on div "FPL" at bounding box center [1331, 76] width 16 height 13
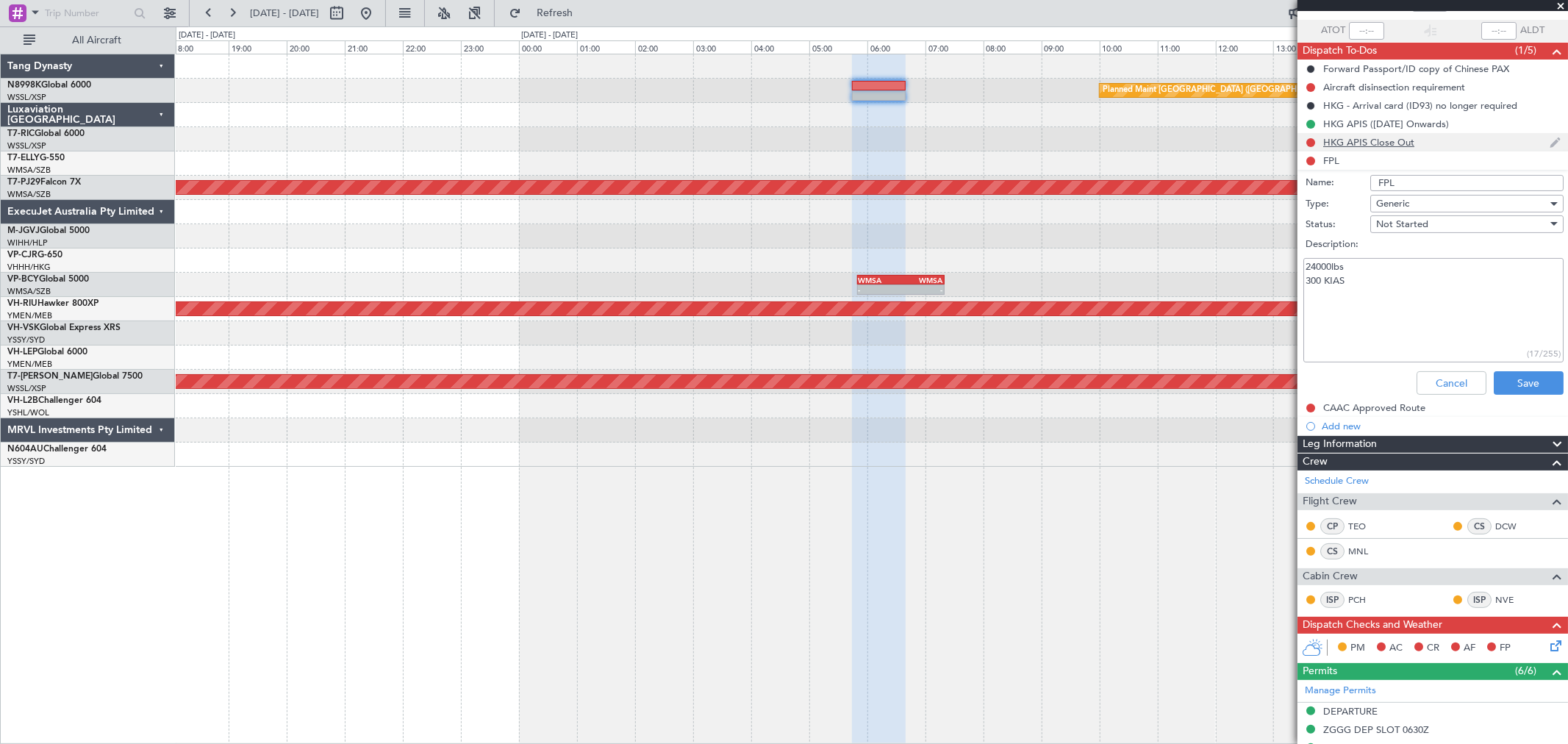
scroll to position [88, 0]
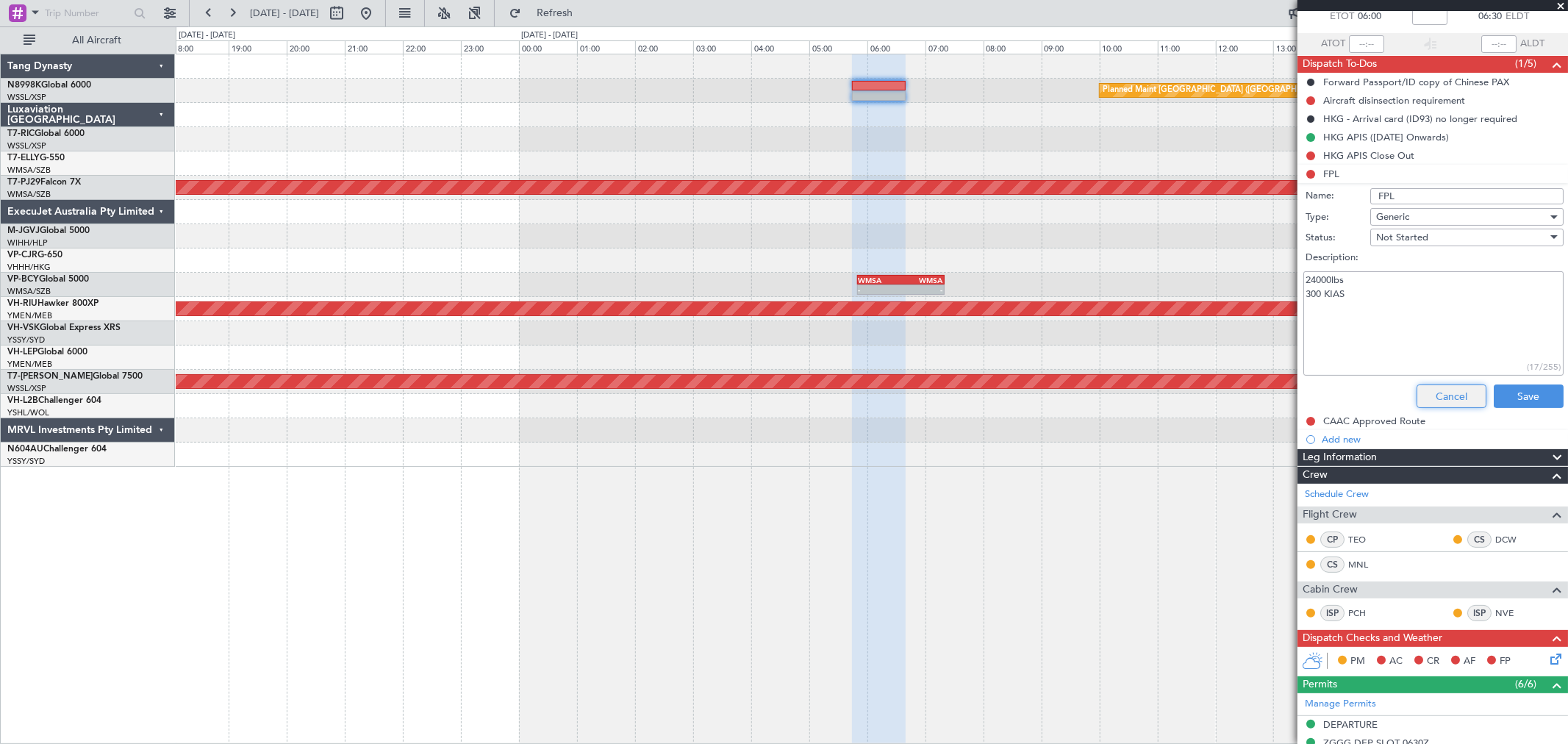
click at [1434, 395] on button "Cancel" at bounding box center [1451, 396] width 70 height 24
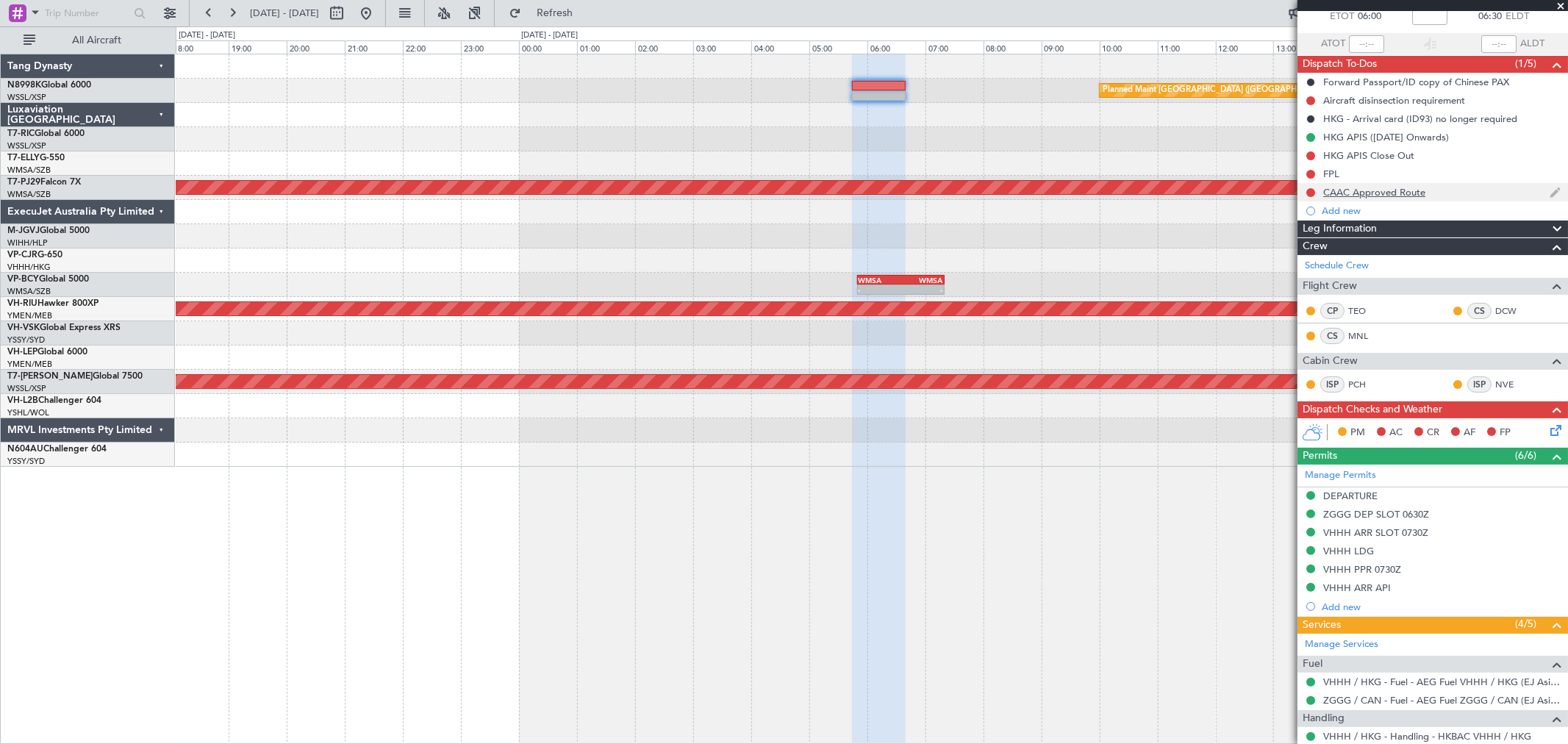
click at [1354, 188] on div "CAAC Approved Route" at bounding box center [1373, 192] width 102 height 13
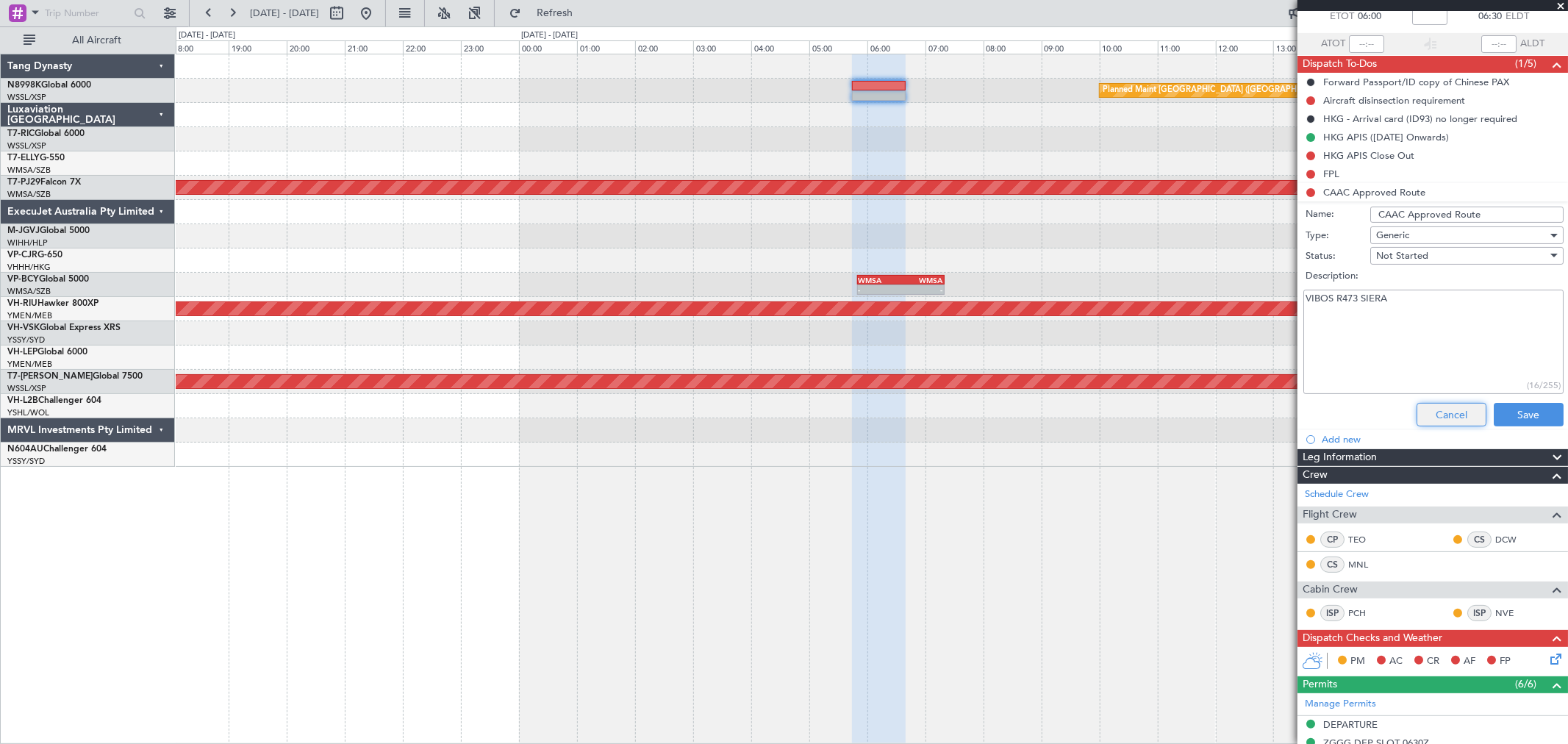
click at [1439, 410] on button "Cancel" at bounding box center [1451, 415] width 70 height 24
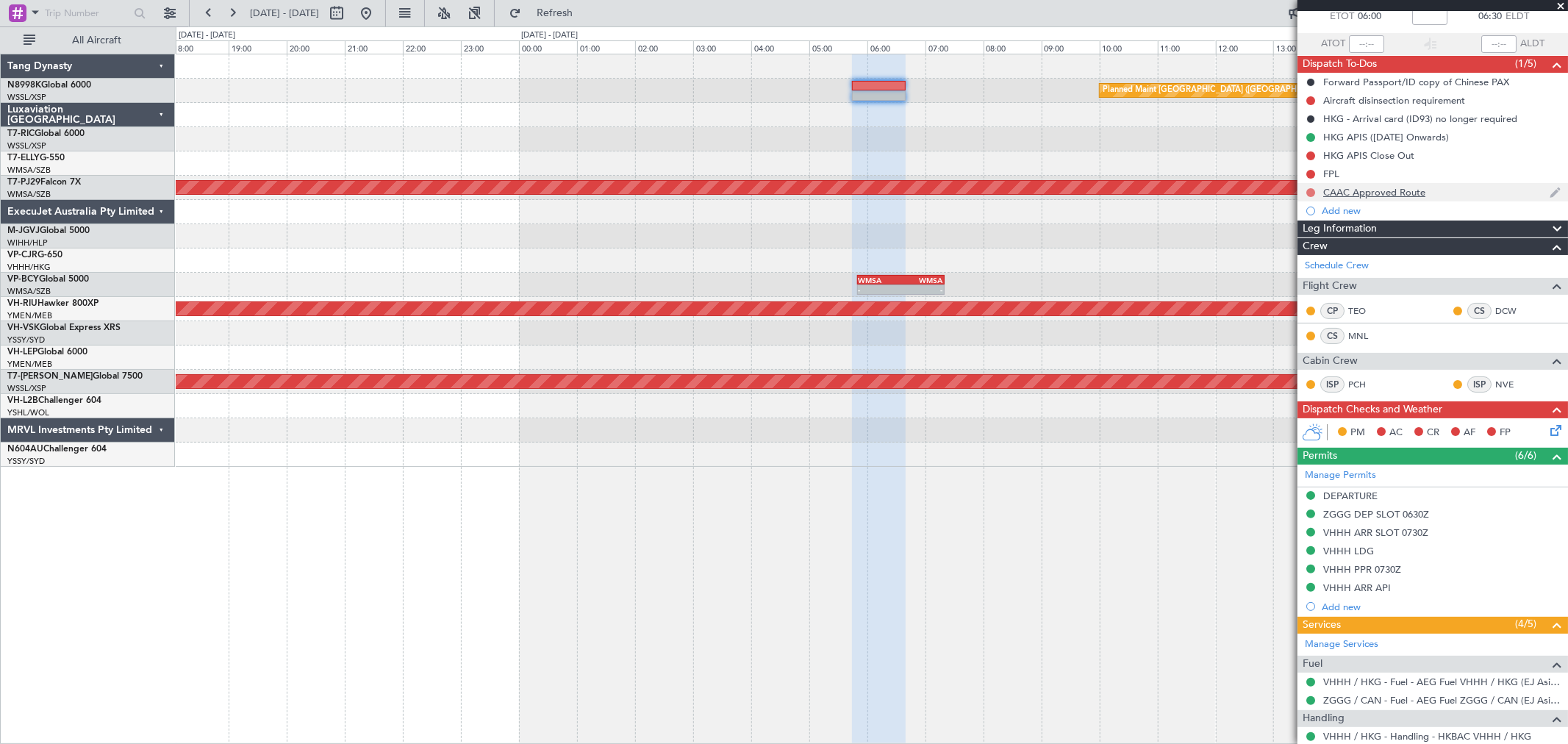
click at [1310, 190] on button at bounding box center [1310, 192] width 9 height 9
click at [1305, 251] on span "Completed" at bounding box center [1317, 257] width 48 height 15
click at [1309, 177] on button at bounding box center [1310, 174] width 9 height 9
click at [1306, 234] on span "Completed" at bounding box center [1317, 238] width 48 height 15
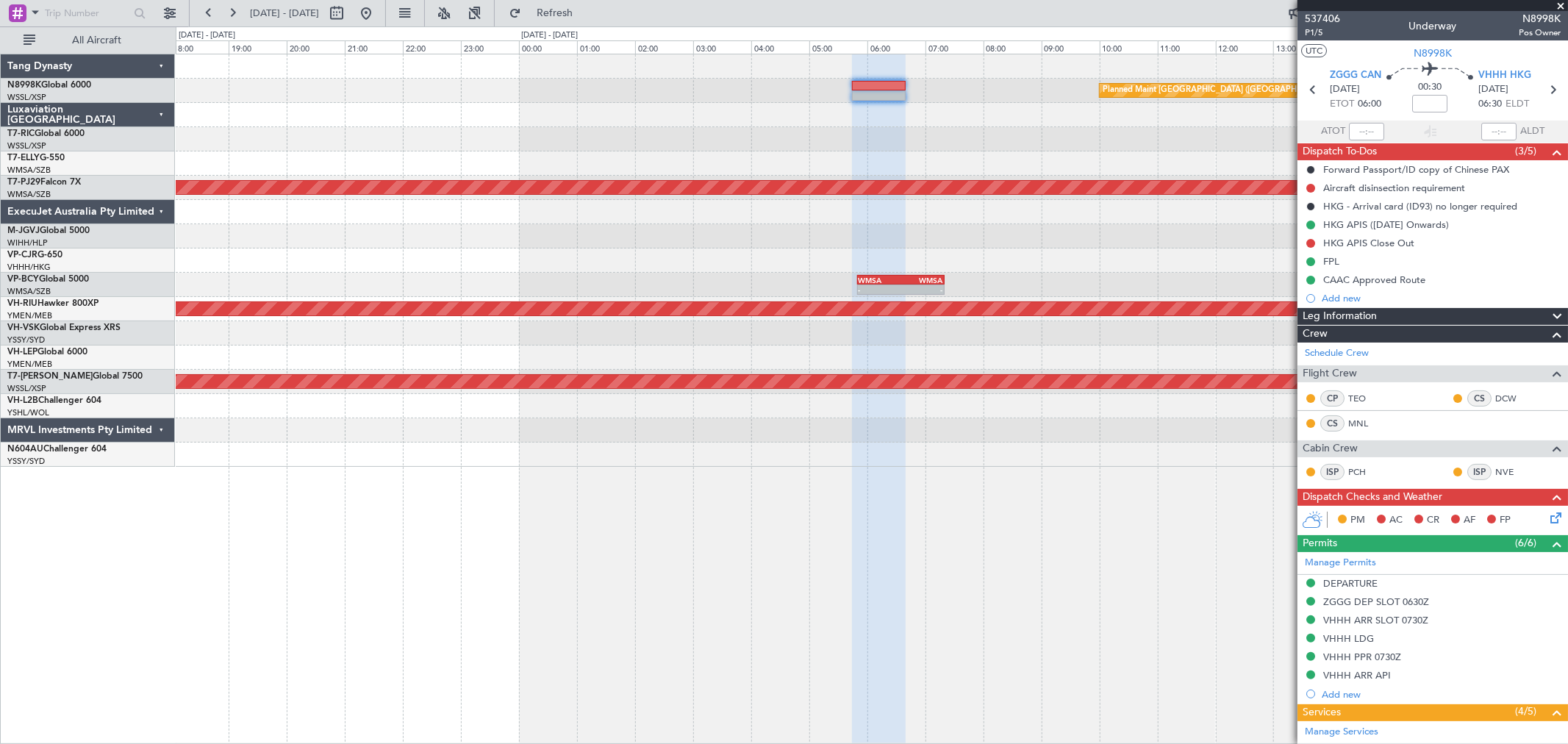
scroll to position [0, 0]
click at [1313, 39] on span "P1/5" at bounding box center [1323, 34] width 36 height 13
click at [1317, 35] on span "P1/5" at bounding box center [1323, 34] width 36 height 13
type input "[PERSON_NAME] (KYA)"
click at [1314, 185] on button at bounding box center [1310, 189] width 9 height 9
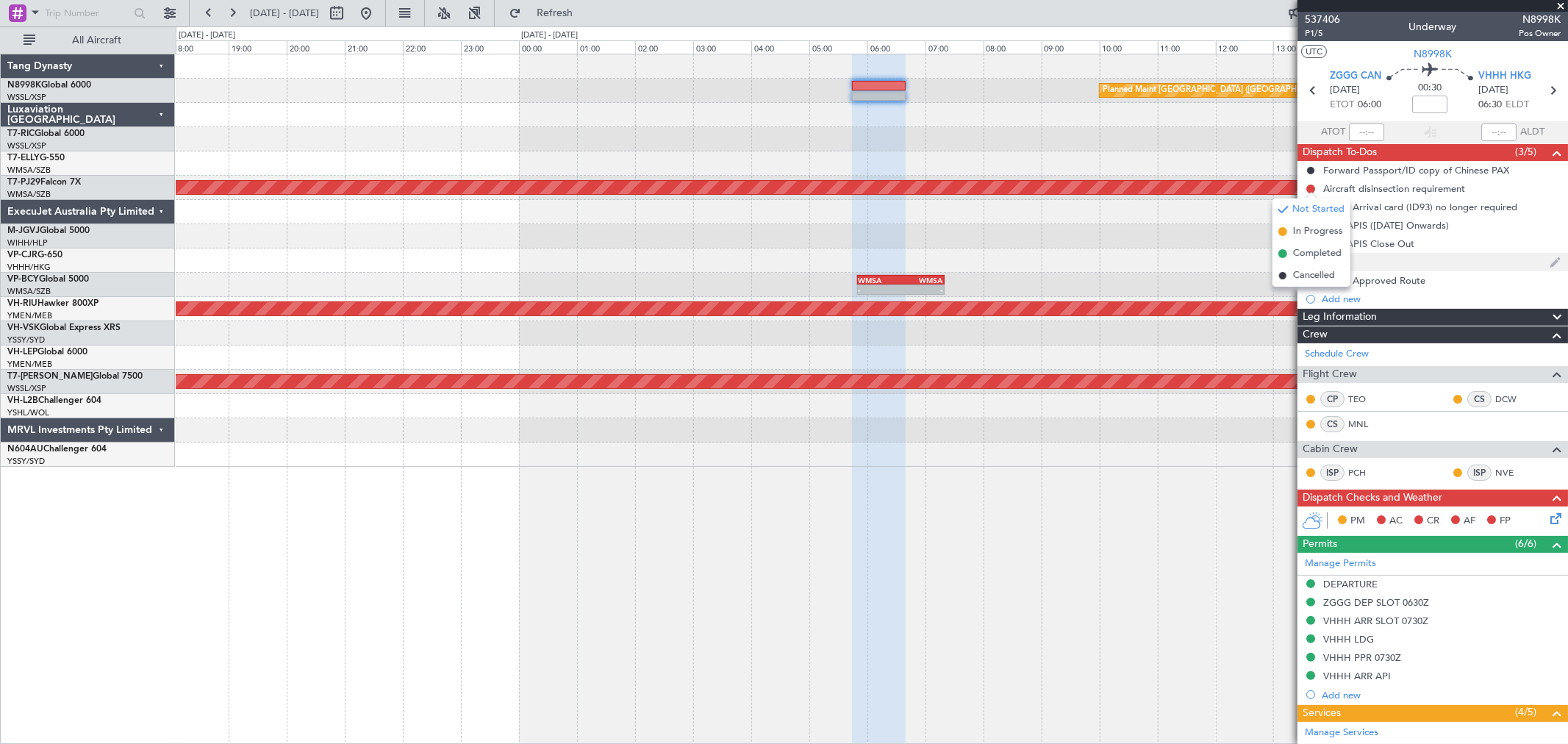
drag, startPoint x: 1302, startPoint y: 276, endPoint x: 1310, endPoint y: 263, distance: 15.3
click at [1303, 273] on span "Cancelled" at bounding box center [1314, 276] width 41 height 15
click at [1311, 224] on button at bounding box center [1310, 225] width 9 height 9
click at [1216, 282] on div "- - WMSA 05:50 Z WMSA 07:20 Z" at bounding box center [871, 285] width 1391 height 25
click at [1487, 265] on div "FPL" at bounding box center [1433, 262] width 271 height 19
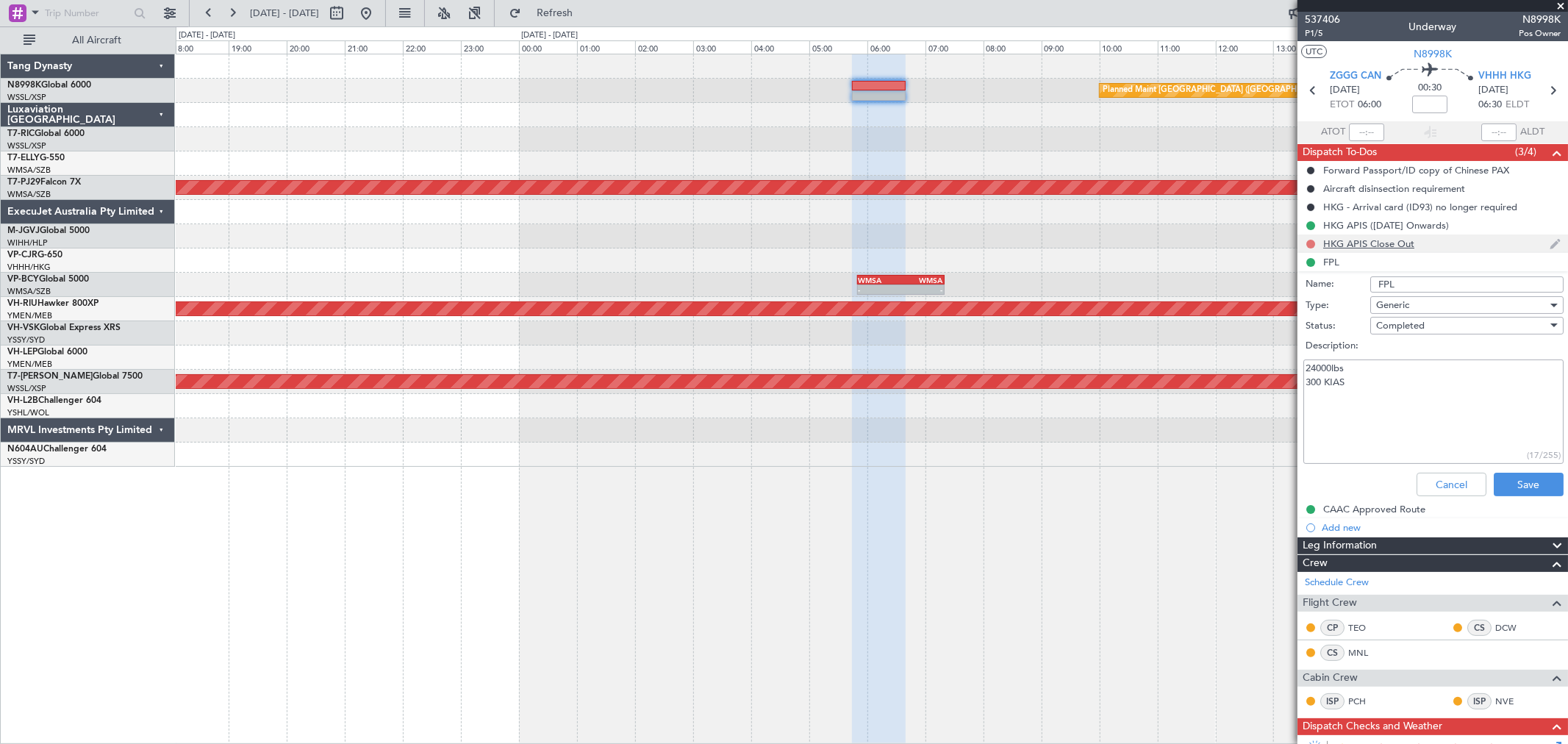
click at [1312, 243] on button at bounding box center [1310, 244] width 9 height 9
click at [1294, 284] on span "In Progress" at bounding box center [1318, 287] width 50 height 15
click at [1434, 480] on button "Cancel" at bounding box center [1451, 484] width 70 height 24
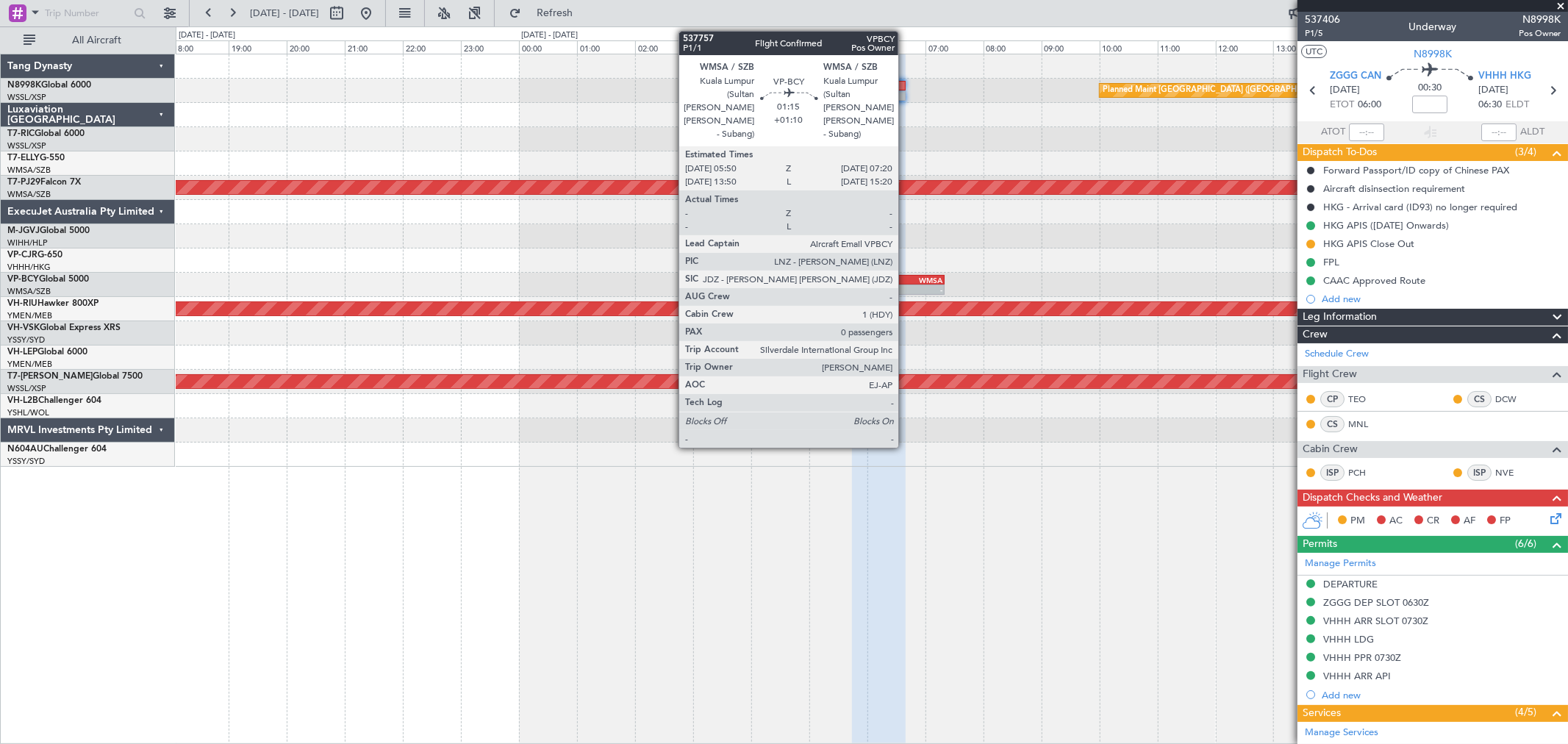
click at [906, 286] on div "-" at bounding box center [921, 289] width 41 height 9
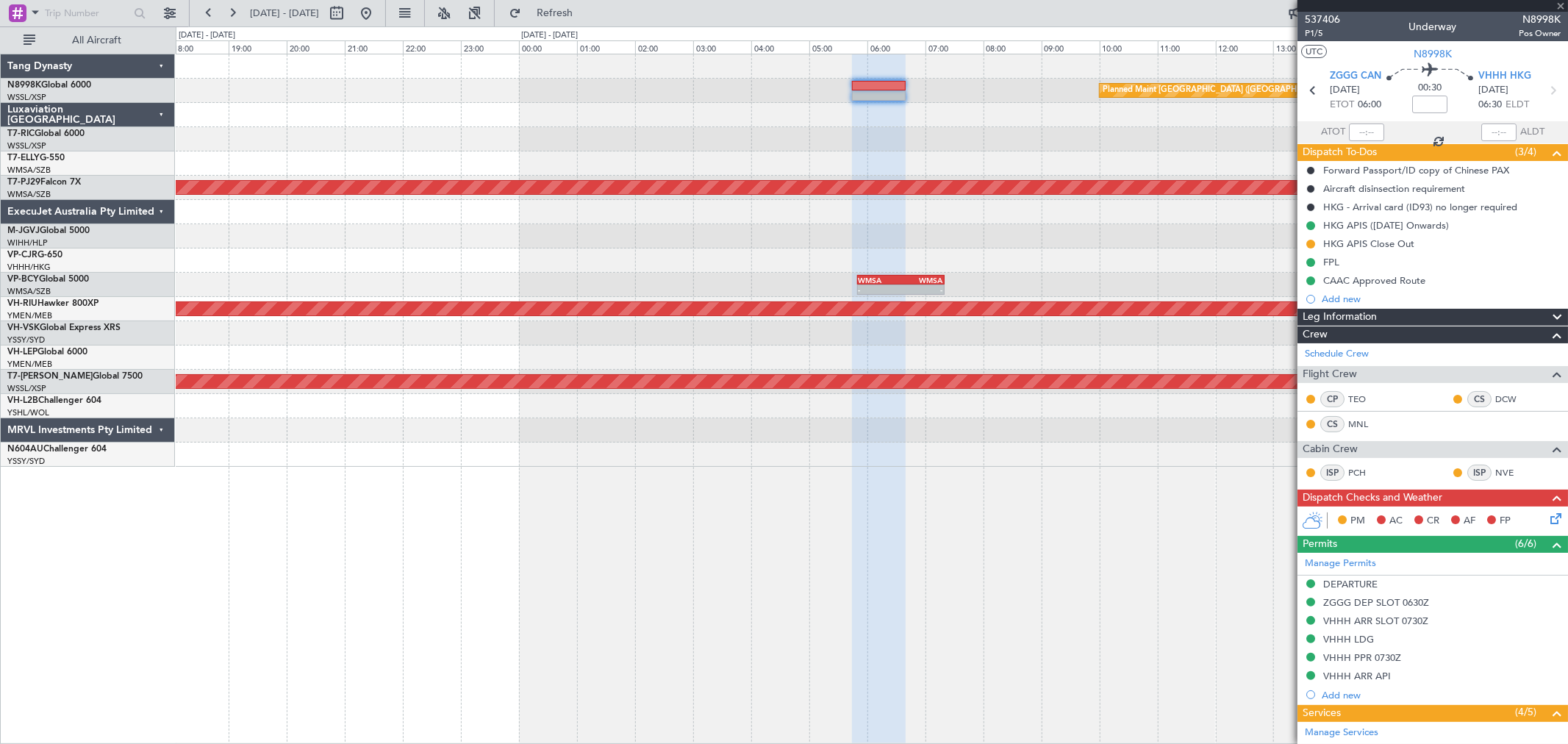
type input "+01:10"
